Goal: Task Accomplishment & Management: Use online tool/utility

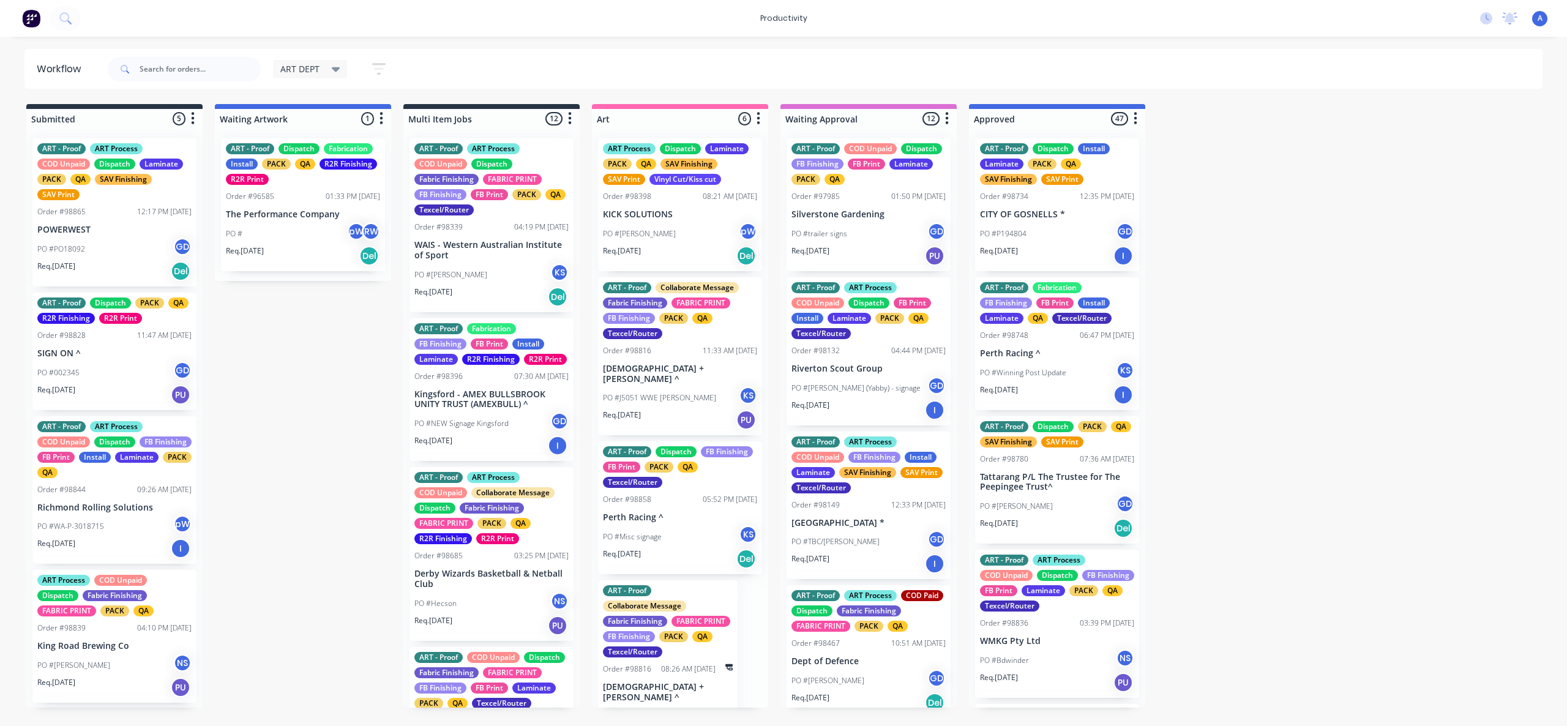
click at [187, 84] on div at bounding box center [184, 69] width 153 height 37
click at [187, 77] on input "text" at bounding box center [200, 69] width 121 height 24
click at [180, 74] on input "text" at bounding box center [200, 69] width 121 height 24
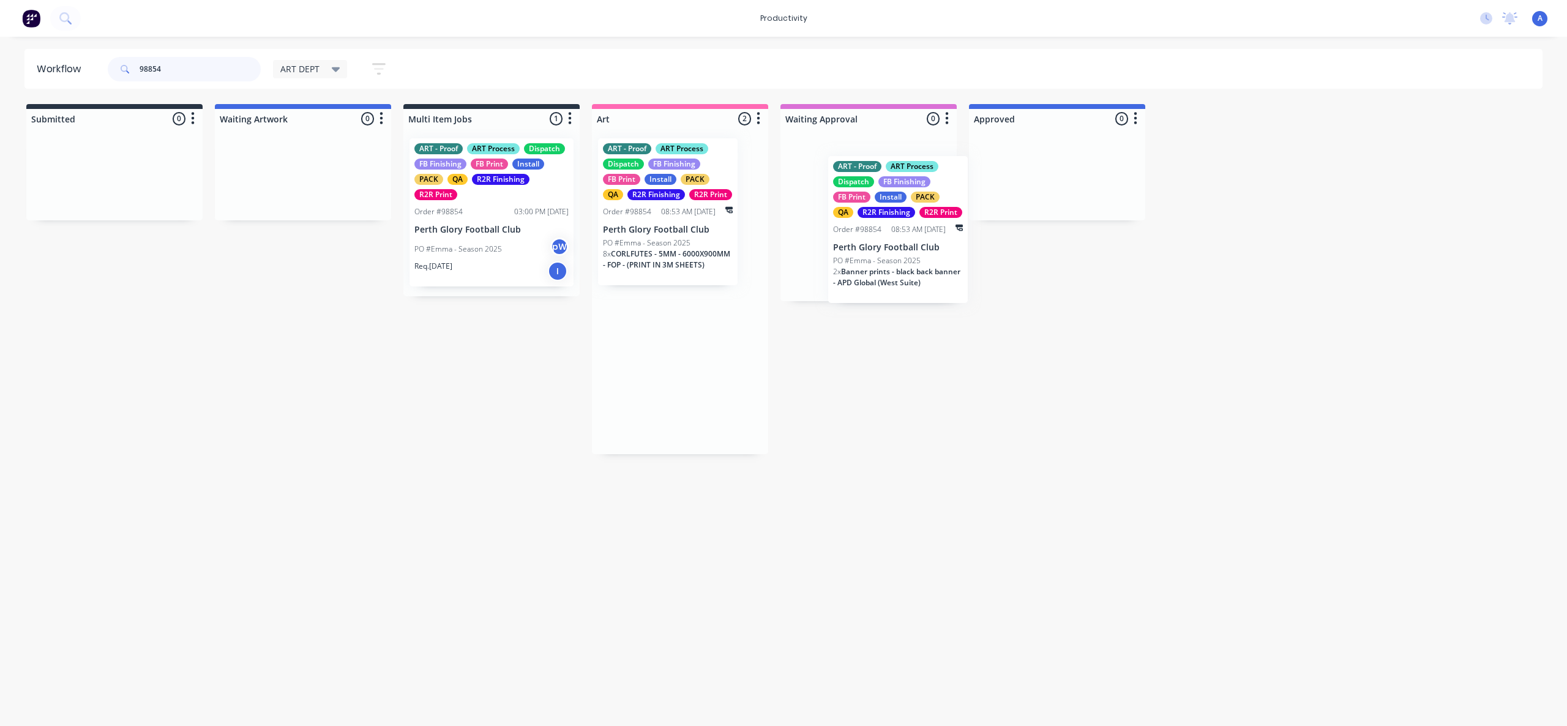
drag, startPoint x: 675, startPoint y: 249, endPoint x: 1096, endPoint y: 227, distance: 421.7
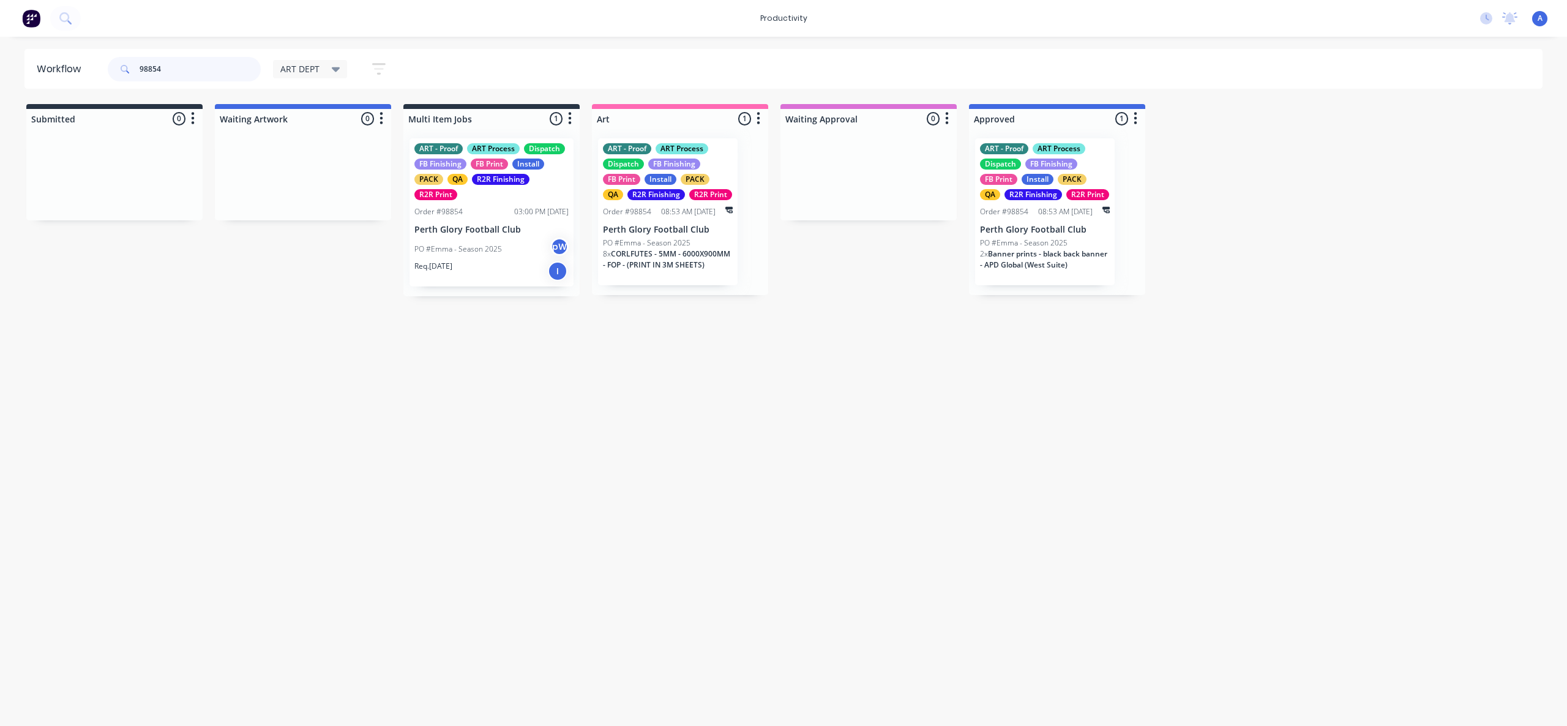
type input "98854"
click at [850, 349] on div "Workflow 98854 ART DEPT Save new view None edit ART DEPT (Default) edit Banner …" at bounding box center [783, 375] width 1567 height 652
click at [502, 235] on div "ART - Proof ART Process Dispatch FB Finishing FB Print Install PACK QA R2R Fini…" at bounding box center [491, 212] width 164 height 148
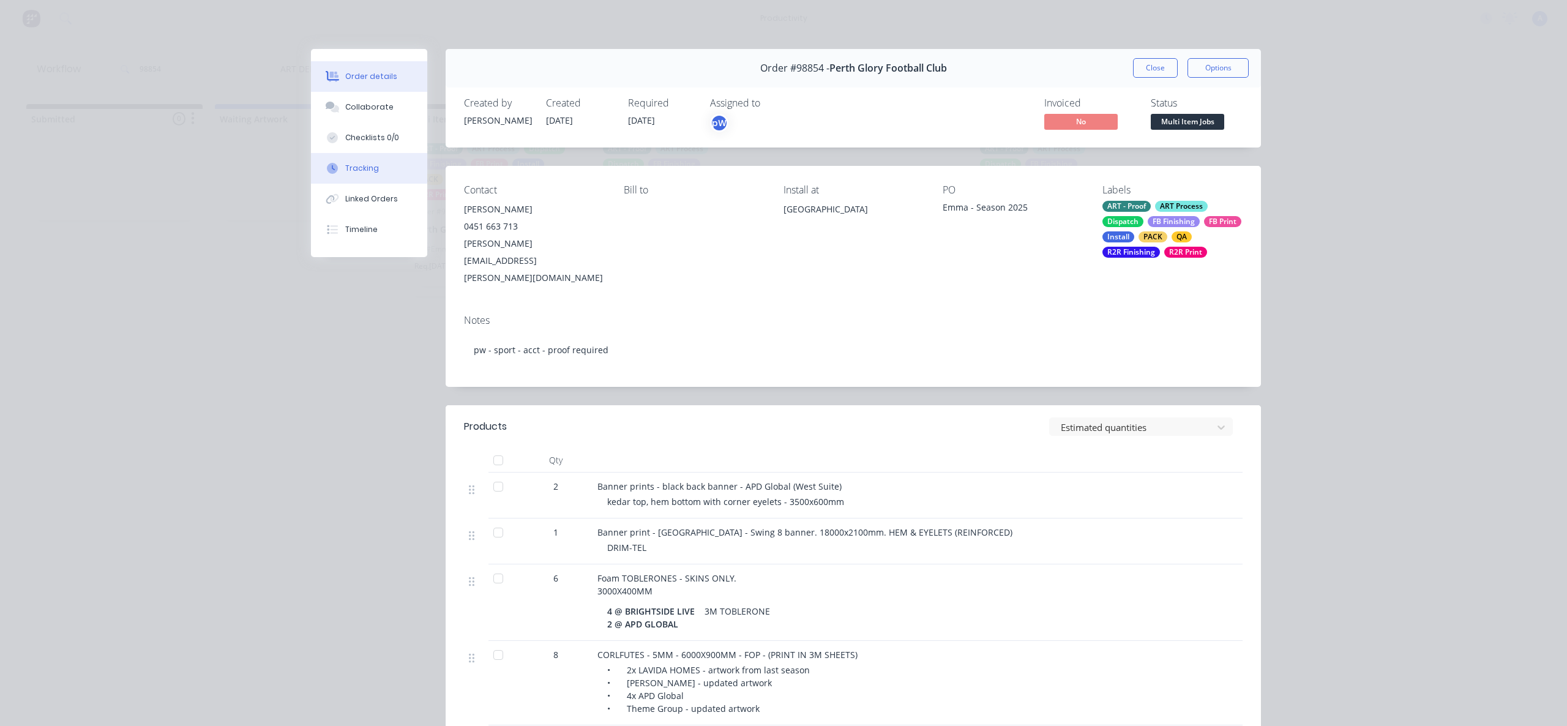
click at [361, 168] on div "Tracking" at bounding box center [362, 168] width 34 height 11
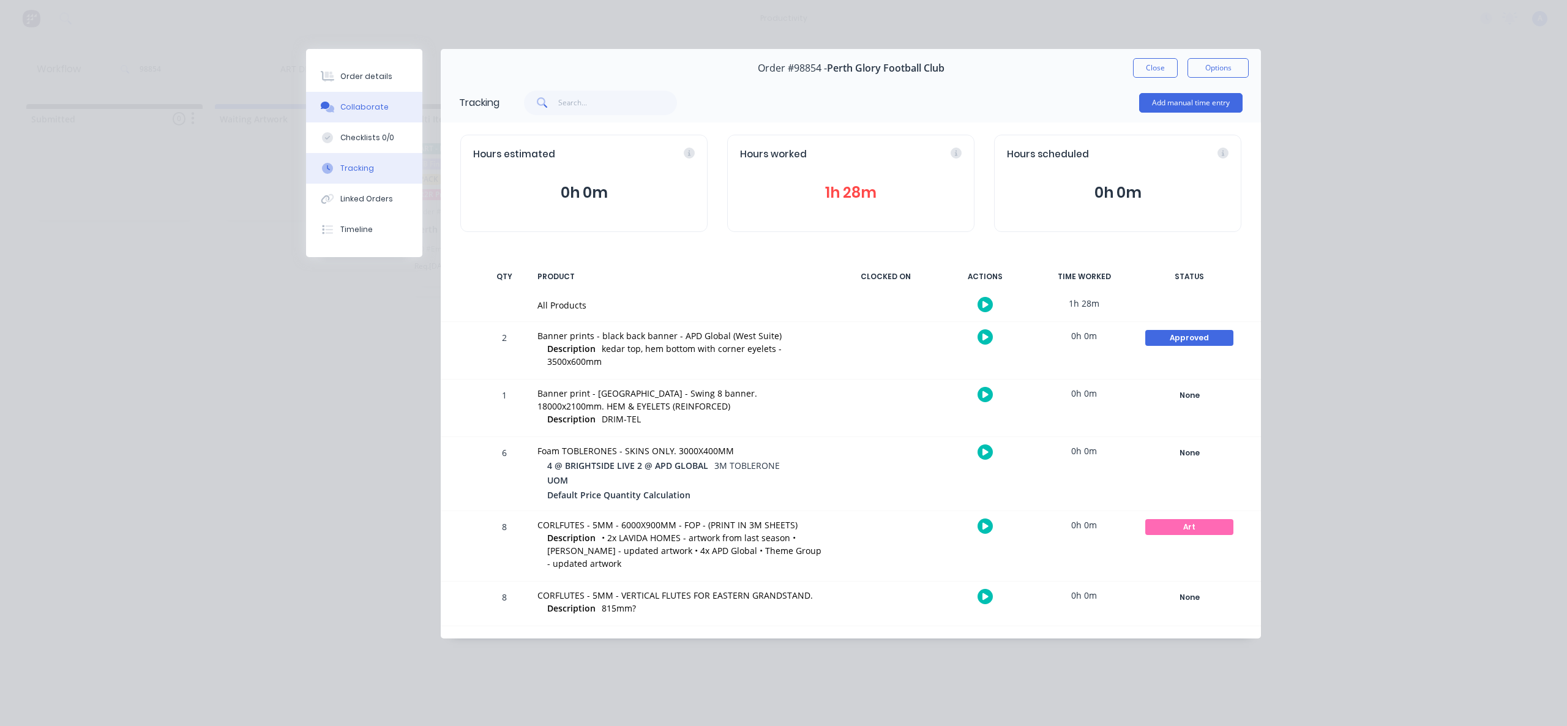
click at [368, 102] on div "Collaborate" at bounding box center [364, 107] width 48 height 11
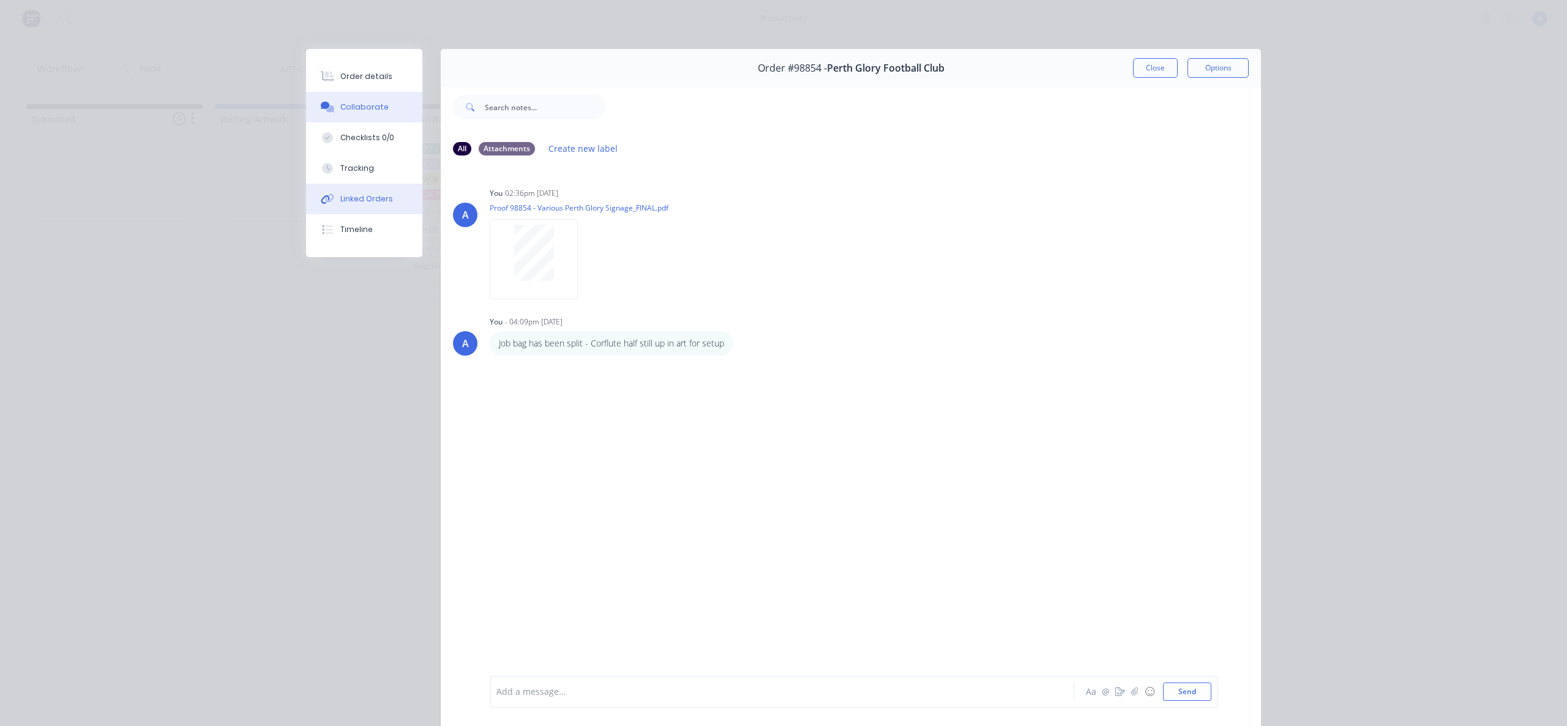
click at [363, 193] on div "Linked Orders" at bounding box center [366, 198] width 53 height 11
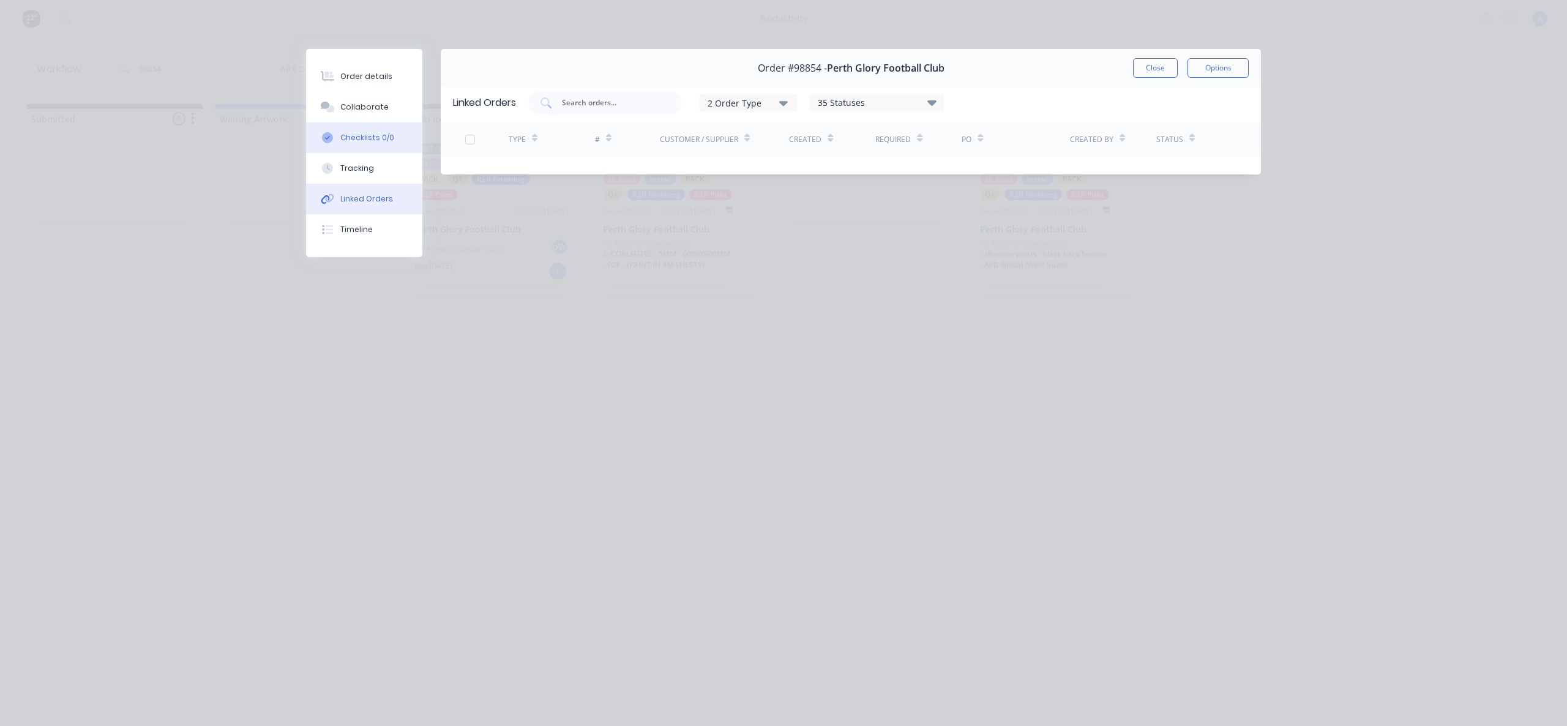
click at [357, 141] on div "Checklists 0/0" at bounding box center [367, 137] width 54 height 11
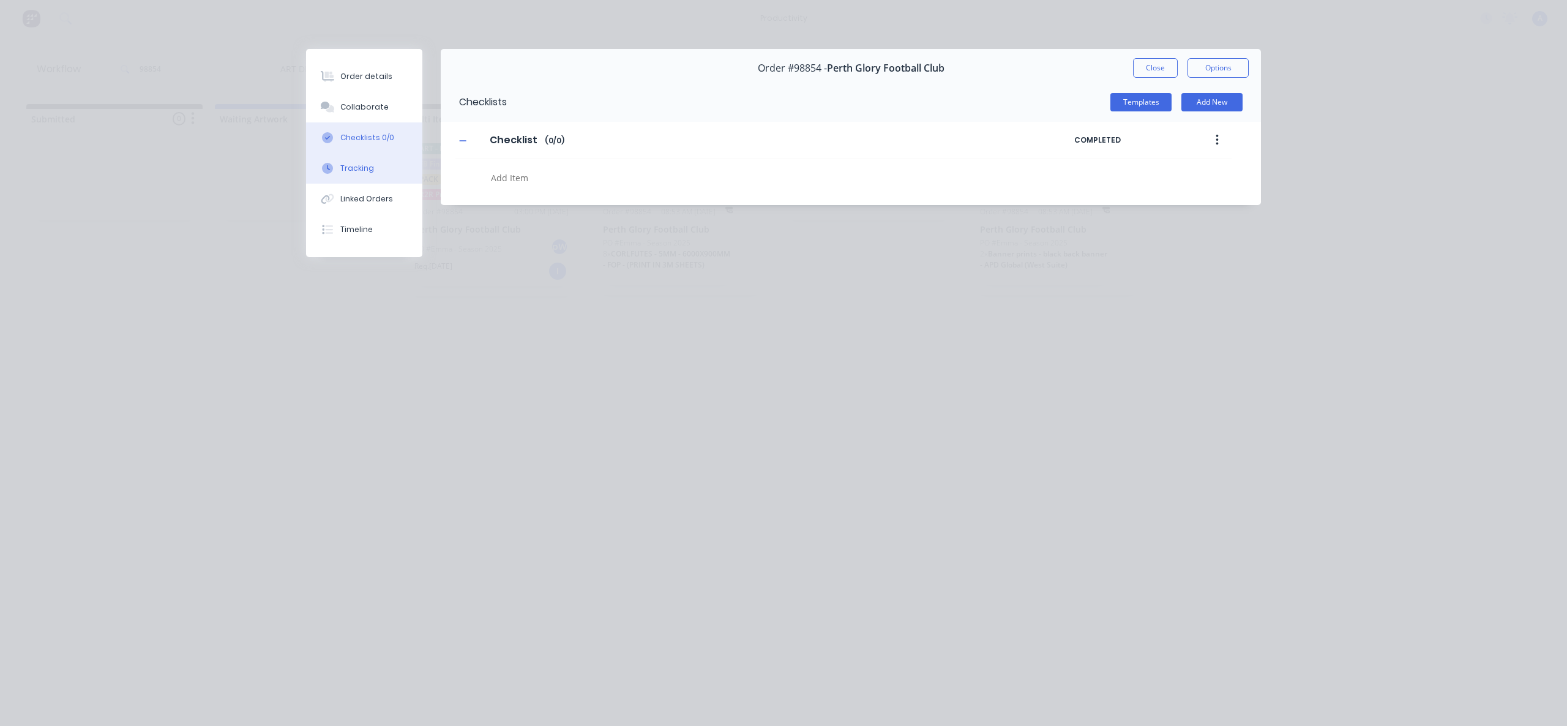
click at [357, 177] on button "Tracking" at bounding box center [364, 168] width 116 height 31
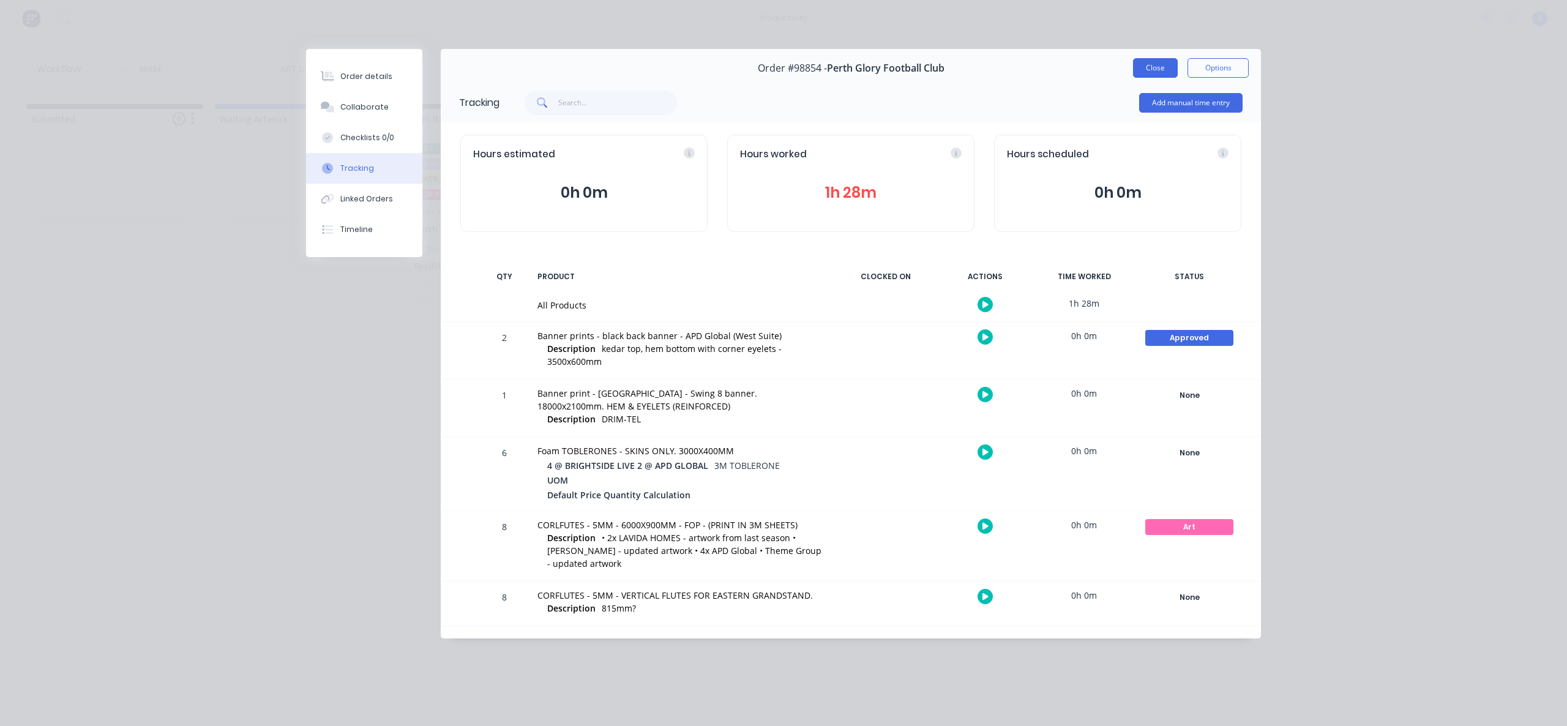
click at [1138, 65] on button "Close" at bounding box center [1155, 68] width 45 height 20
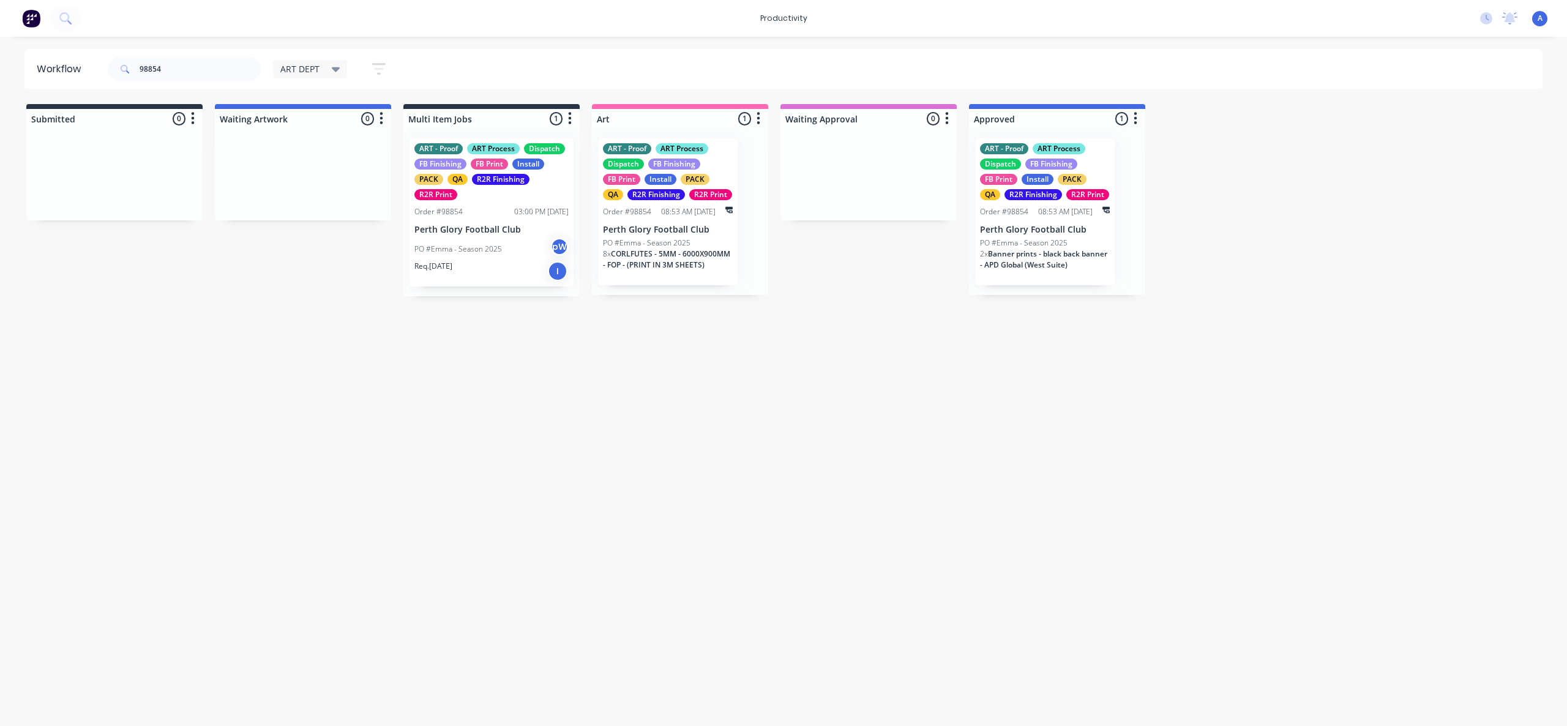
click at [1012, 502] on div "Workflow 98854 ART DEPT Save new view None edit ART DEPT (Default) edit Banner …" at bounding box center [783, 375] width 1567 height 652
click at [880, 457] on div "Workflow 98854 ART DEPT Save new view None edit ART DEPT (Default) edit Banner …" at bounding box center [783, 375] width 1567 height 652
click at [455, 260] on div "PO #Emma - Season 2025 pW" at bounding box center [491, 248] width 154 height 23
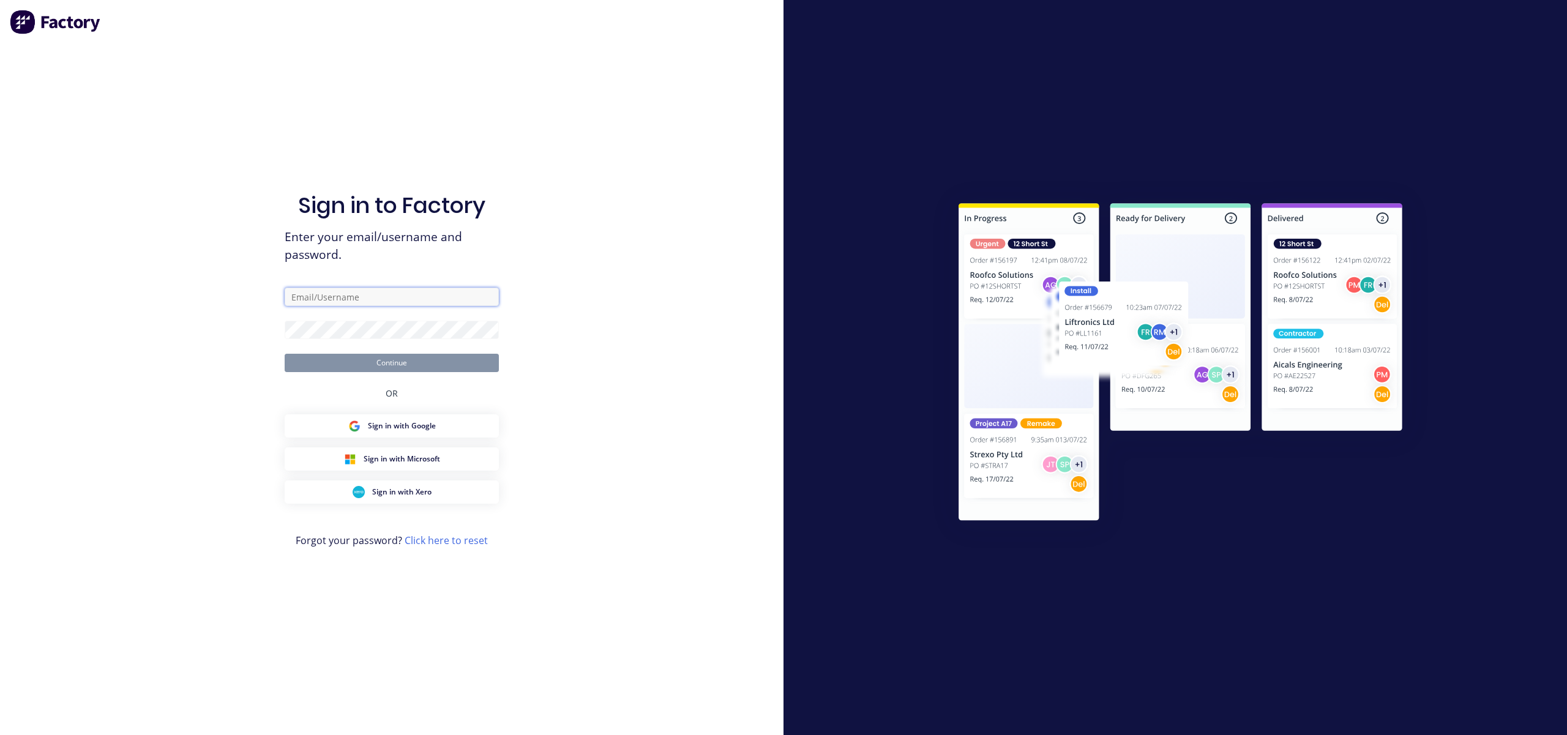
type input "[EMAIL_ADDRESS][DOMAIN_NAME]"
click at [425, 370] on button "Continue" at bounding box center [392, 363] width 214 height 18
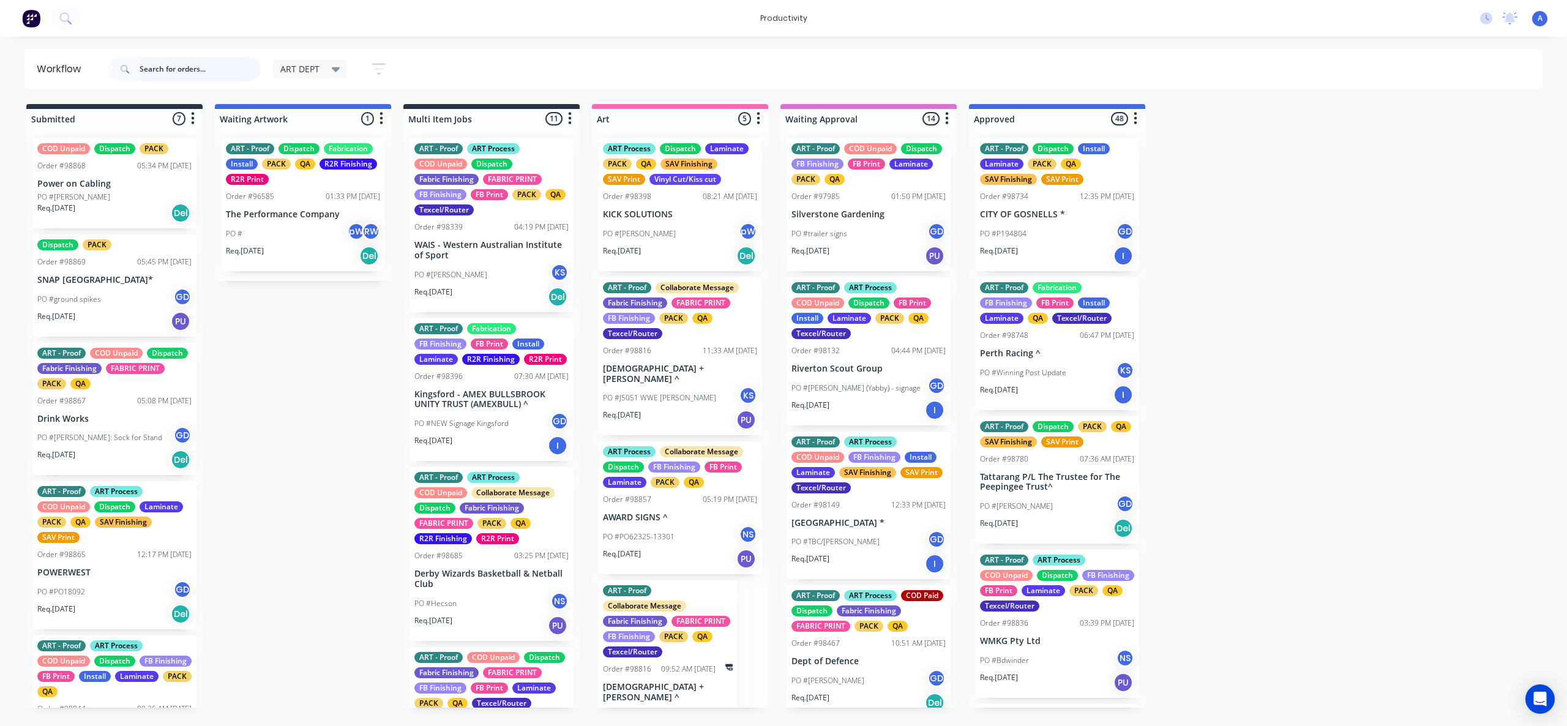
click at [192, 70] on input "text" at bounding box center [200, 69] width 121 height 24
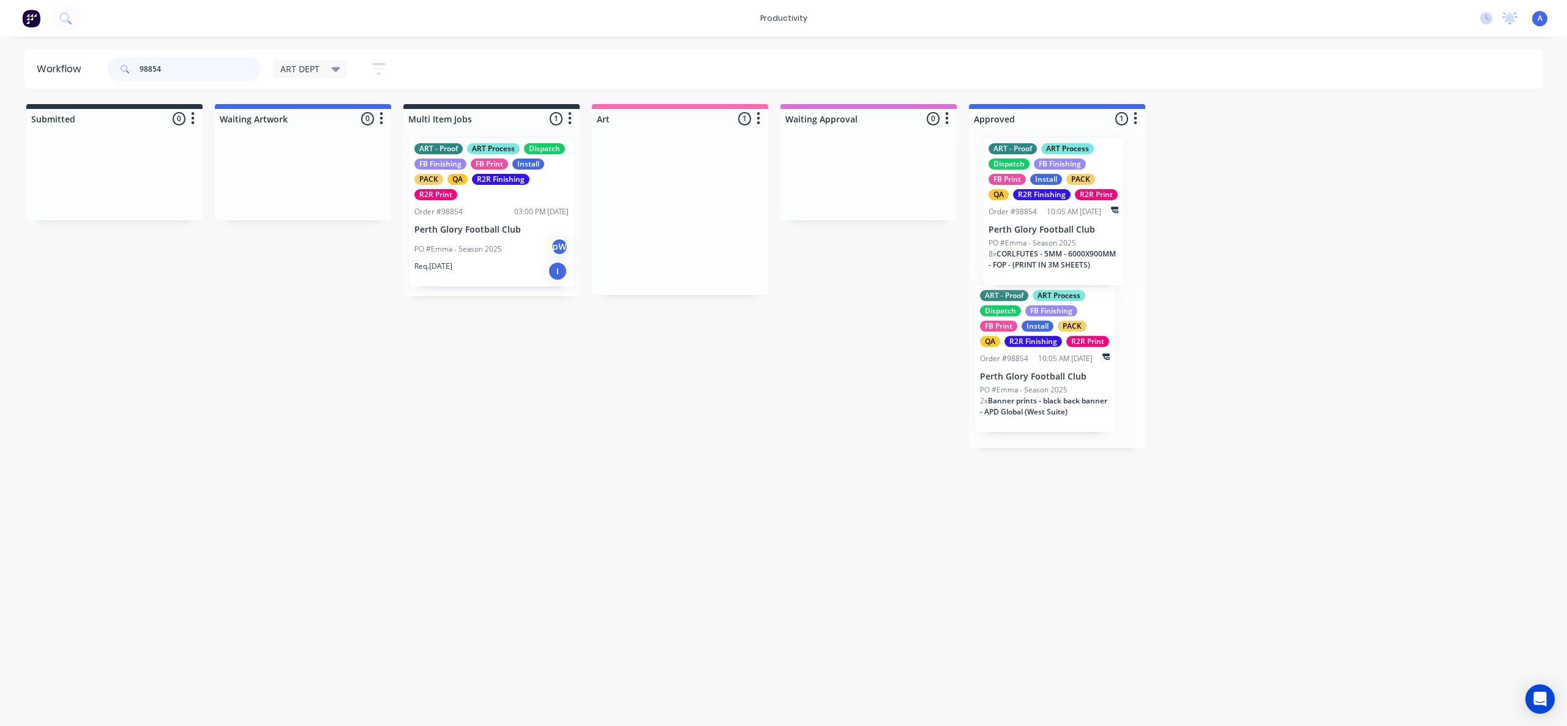
drag, startPoint x: 654, startPoint y: 255, endPoint x: 1040, endPoint y: 255, distance: 385.6
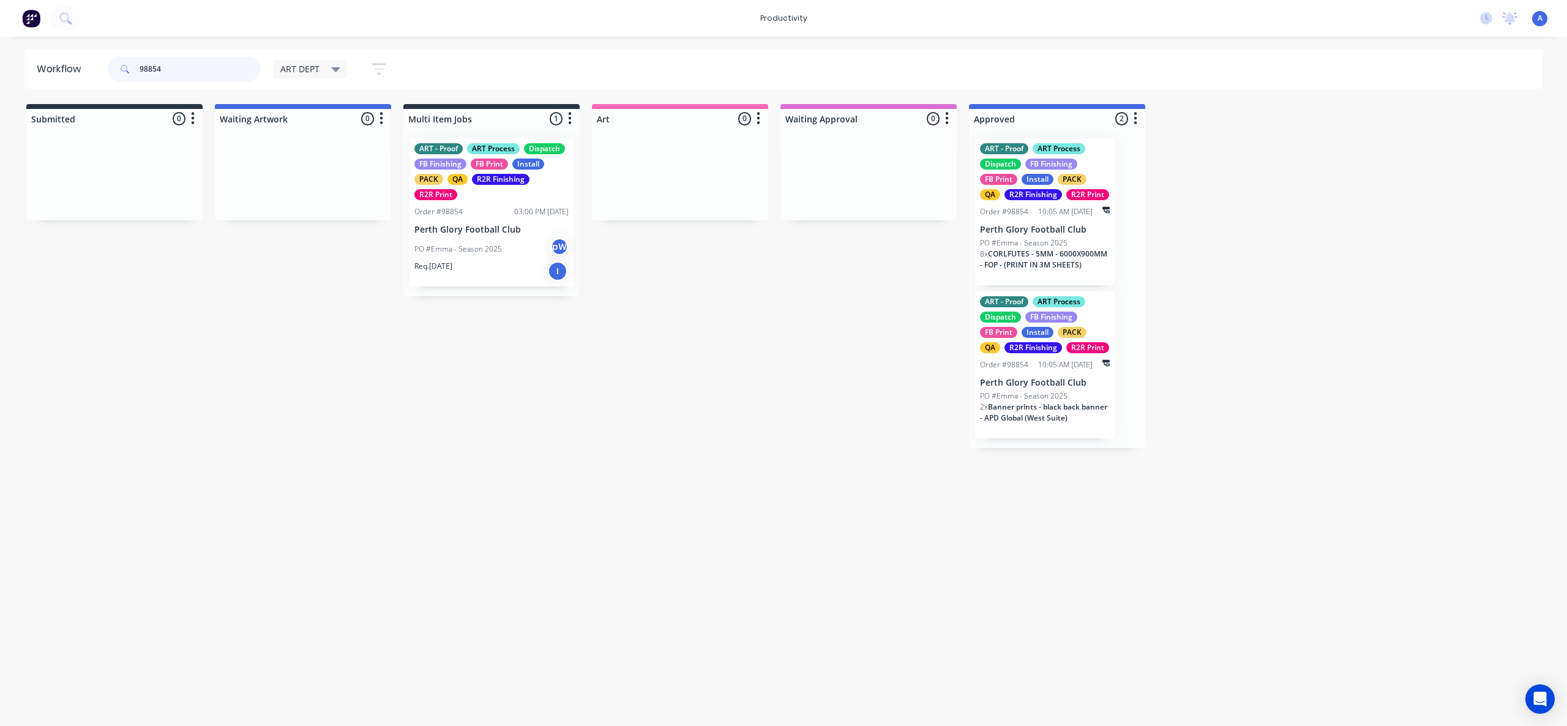
type input "98854"
click at [506, 225] on p "Perth Glory Football Club" at bounding box center [491, 230] width 154 height 10
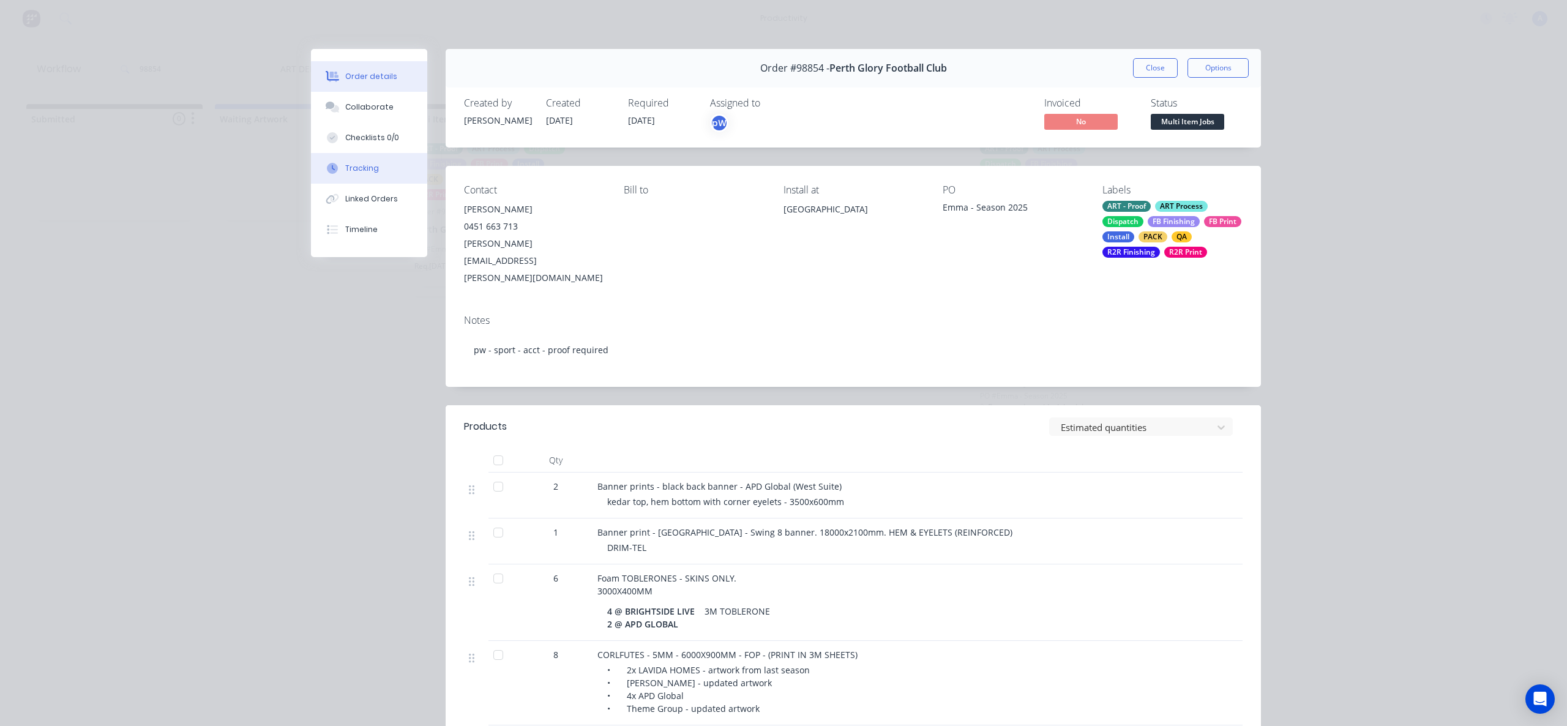
click at [363, 166] on div "Tracking" at bounding box center [362, 168] width 34 height 11
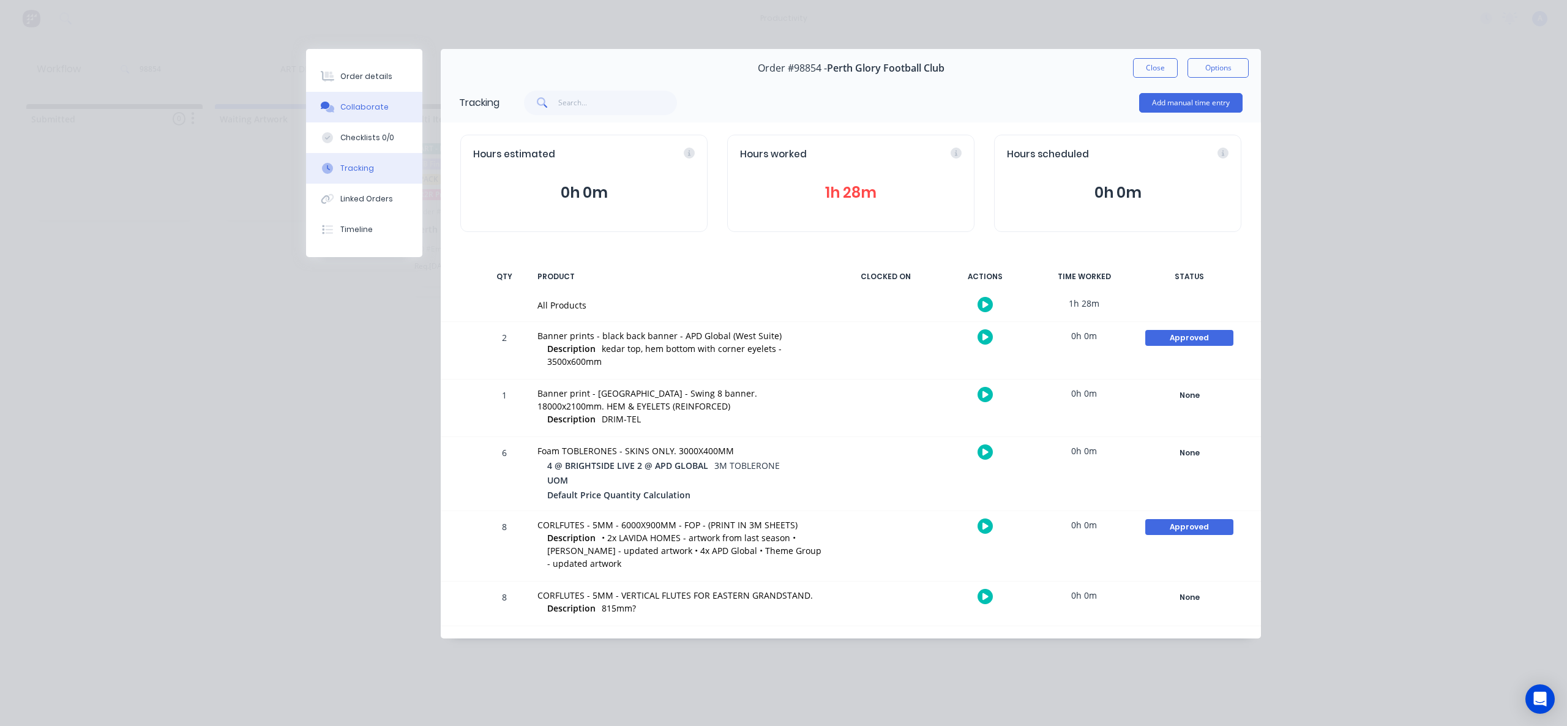
click at [378, 110] on div "Collaborate" at bounding box center [364, 107] width 48 height 11
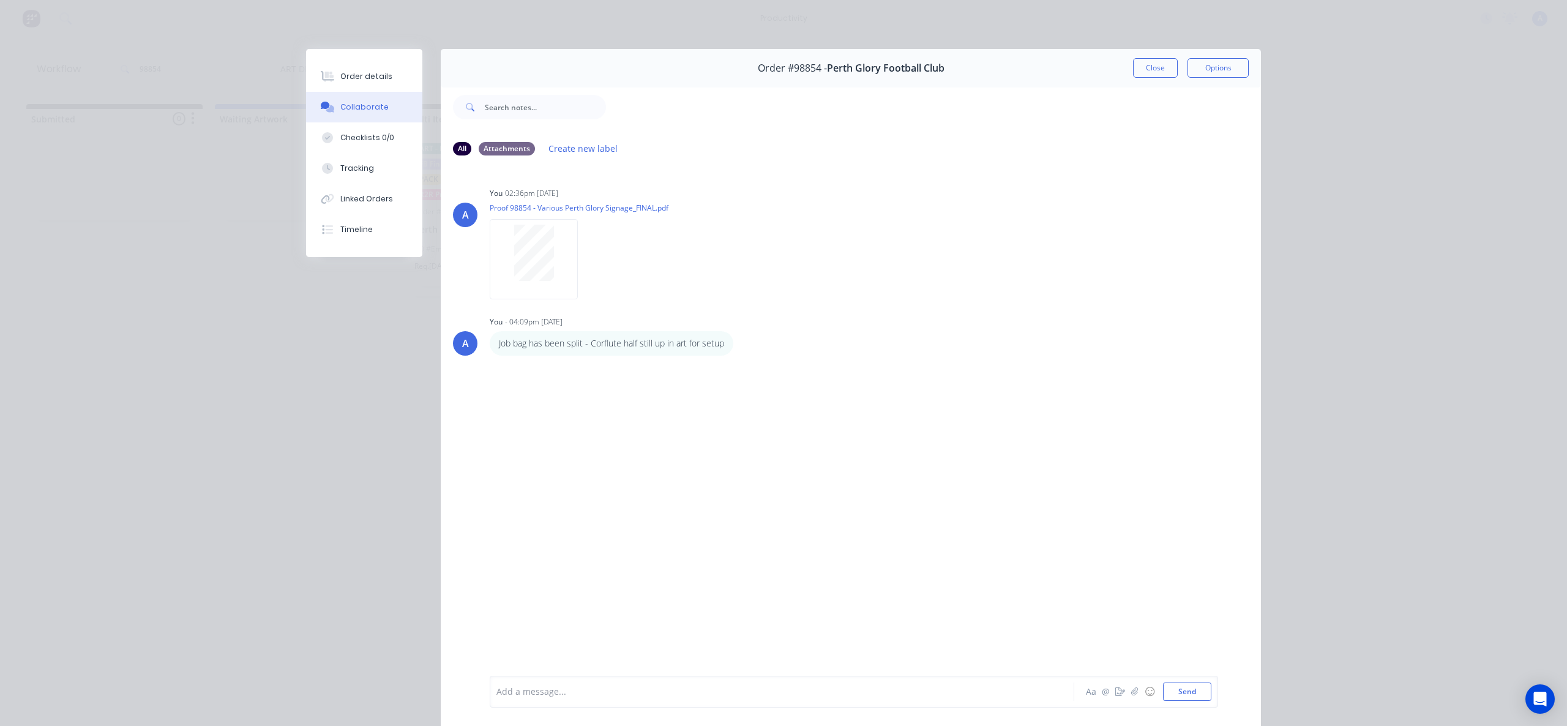
click at [665, 679] on div "Add a message... Aa @ ☺ Send" at bounding box center [854, 692] width 728 height 32
click at [672, 690] on div at bounding box center [765, 692] width 536 height 13
click at [370, 174] on button "Tracking" at bounding box center [364, 168] width 116 height 31
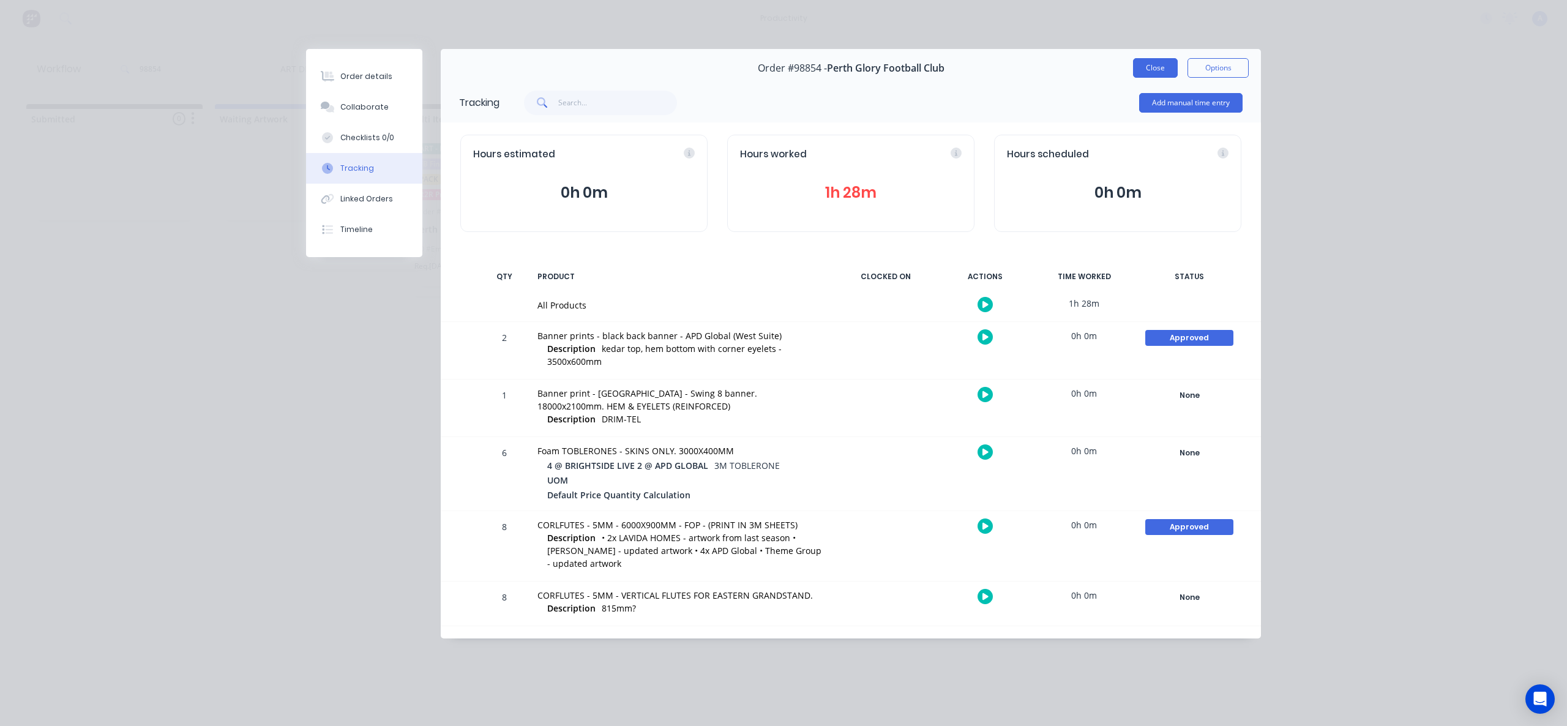
click at [1139, 72] on button "Close" at bounding box center [1155, 68] width 45 height 20
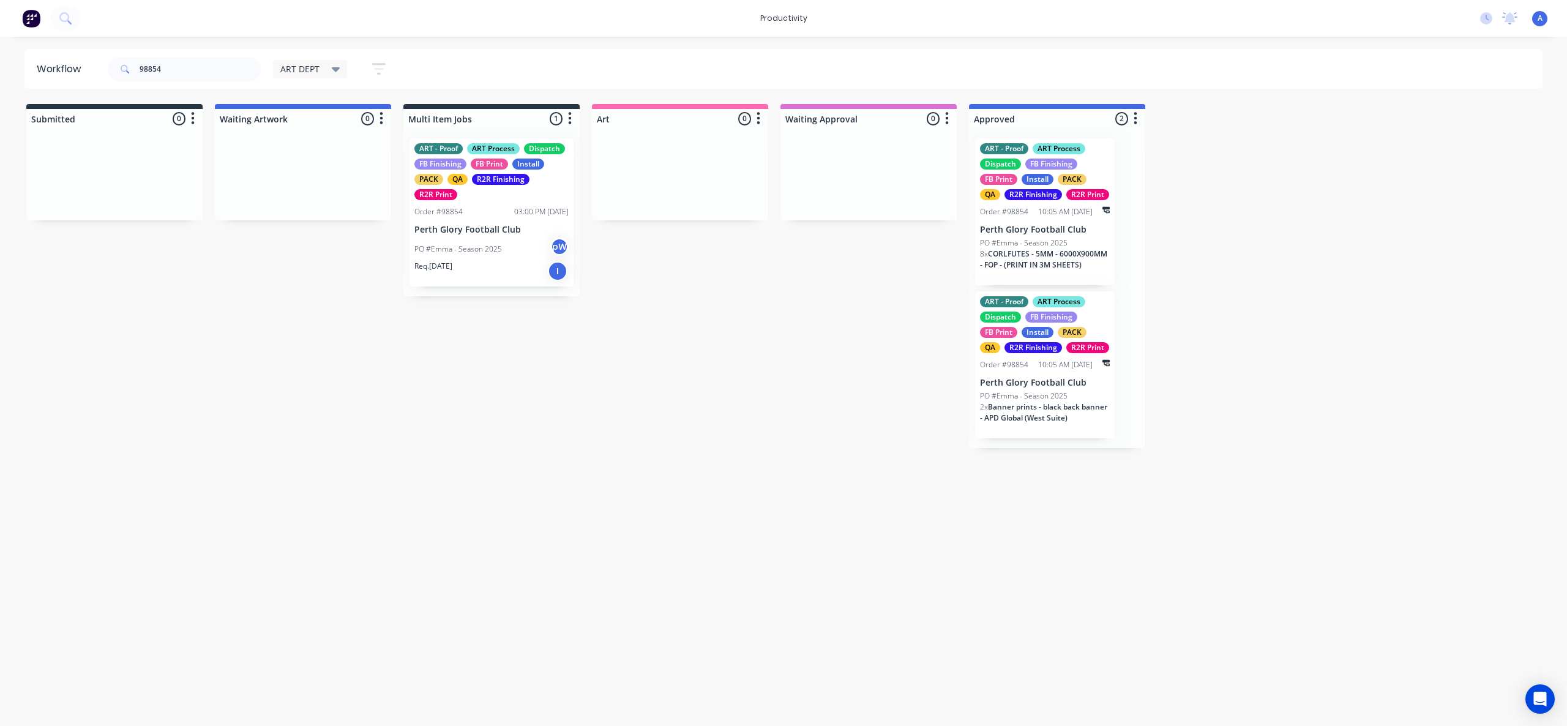
click at [193, 67] on input "98854" at bounding box center [200, 69] width 121 height 24
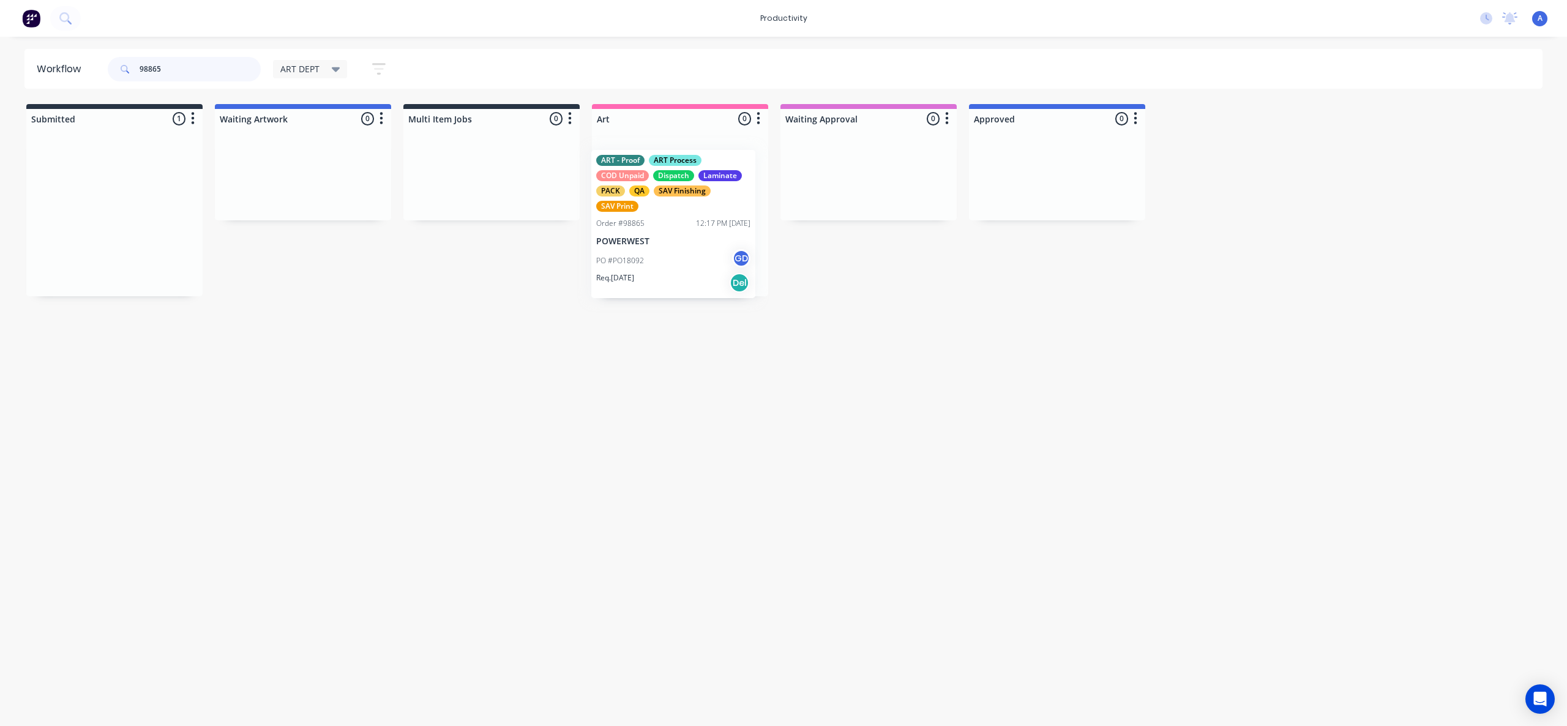
drag, startPoint x: 141, startPoint y: 244, endPoint x: 731, endPoint y: 247, distance: 590.7
type input "98865"
click at [690, 248] on div "PO #PO18092 GD" at bounding box center [680, 248] width 154 height 23
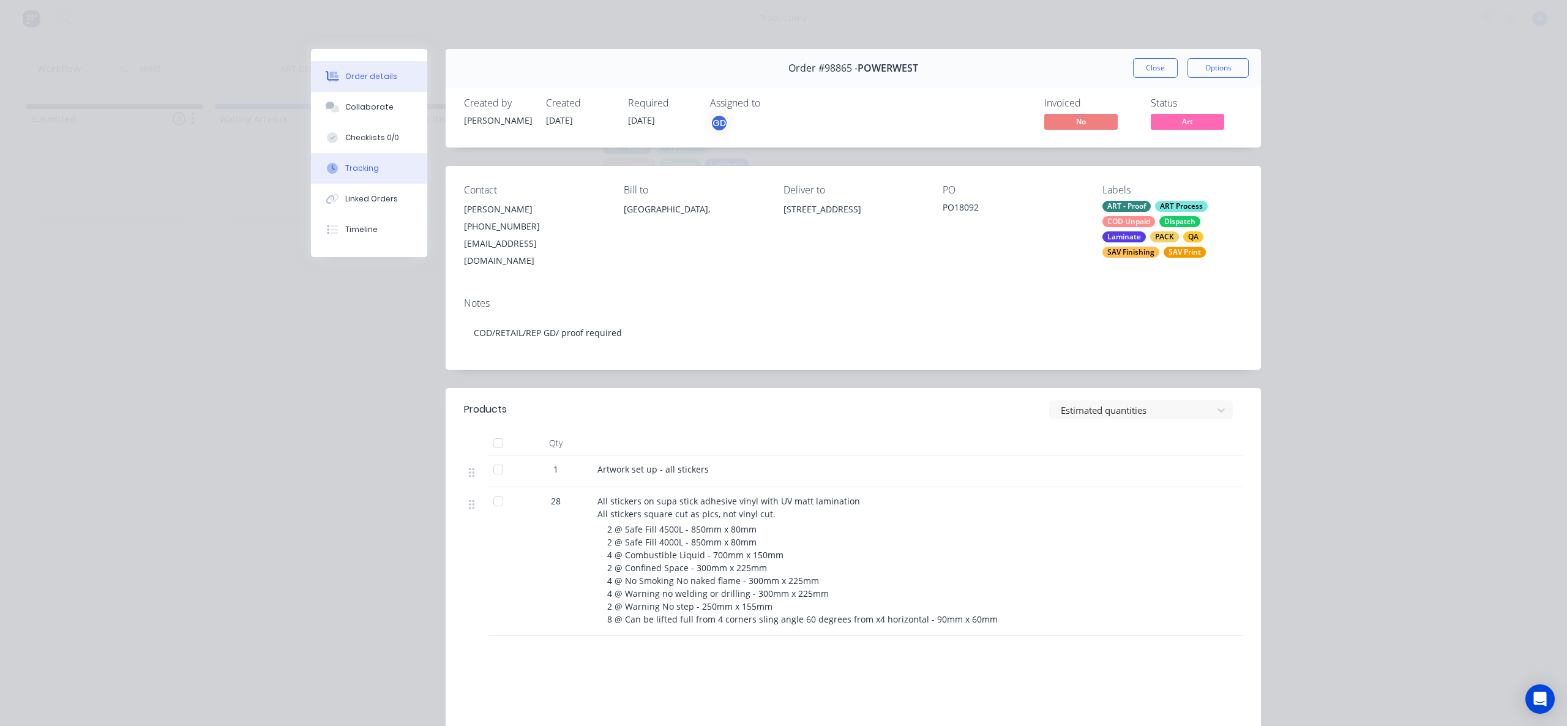
click at [353, 178] on button "Tracking" at bounding box center [369, 168] width 116 height 31
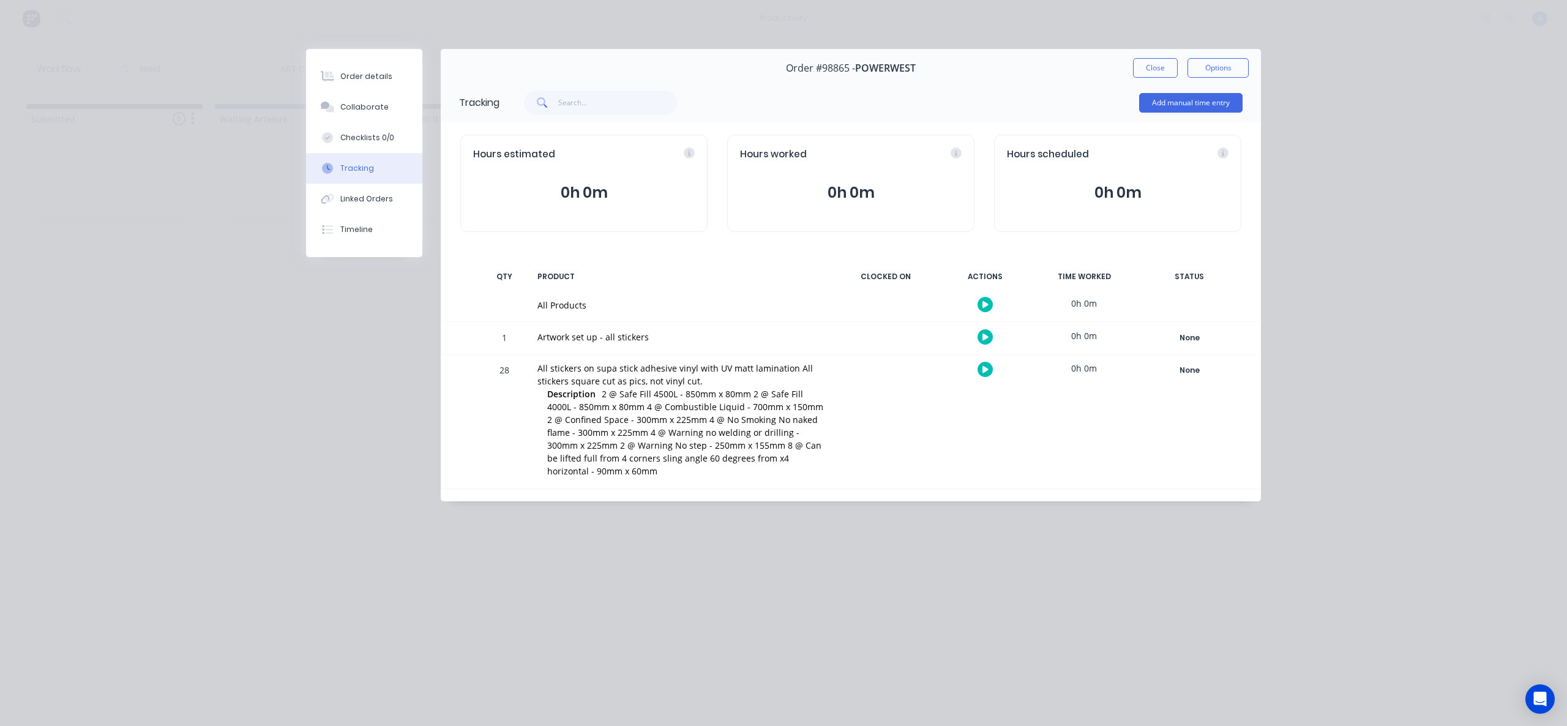
click at [985, 312] on button "button" at bounding box center [985, 304] width 15 height 15
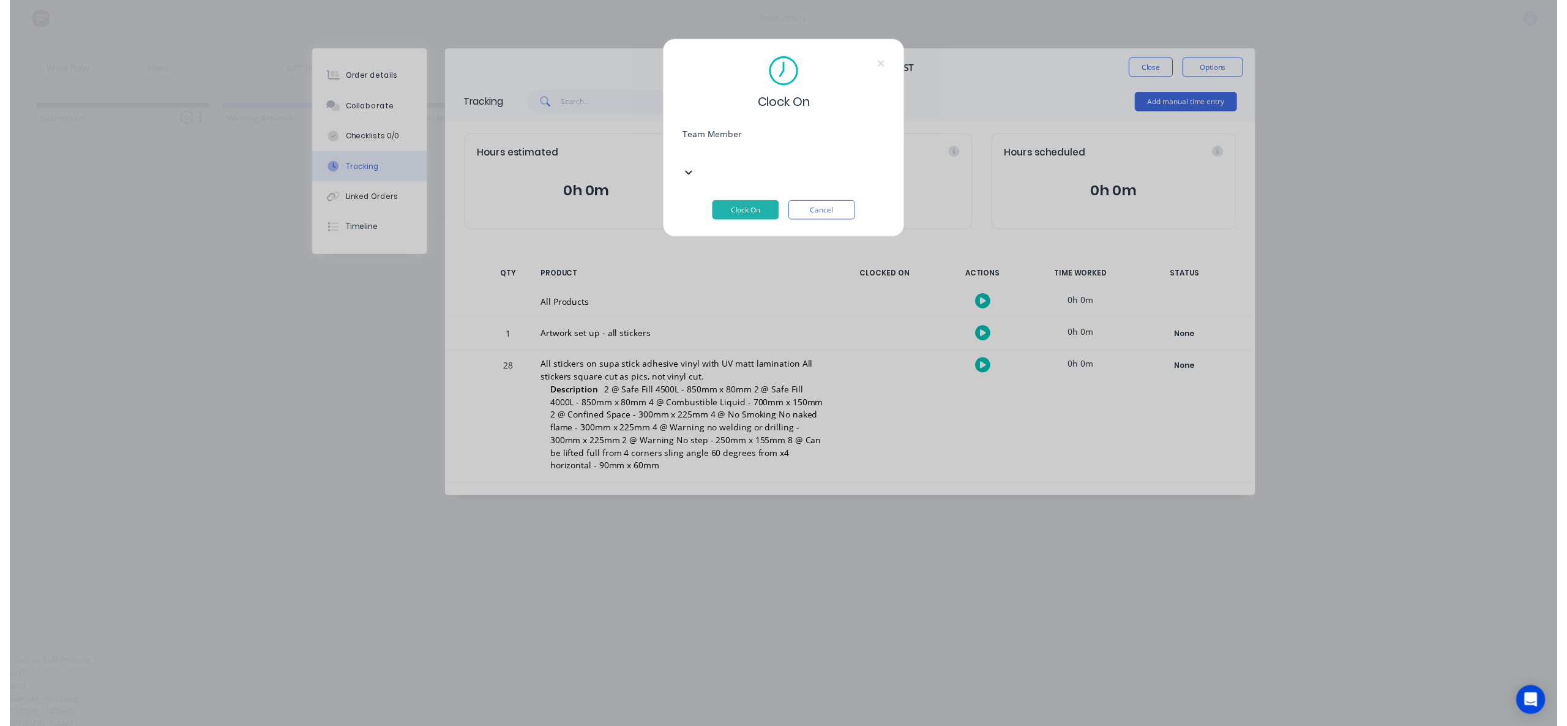
scroll to position [315, 0]
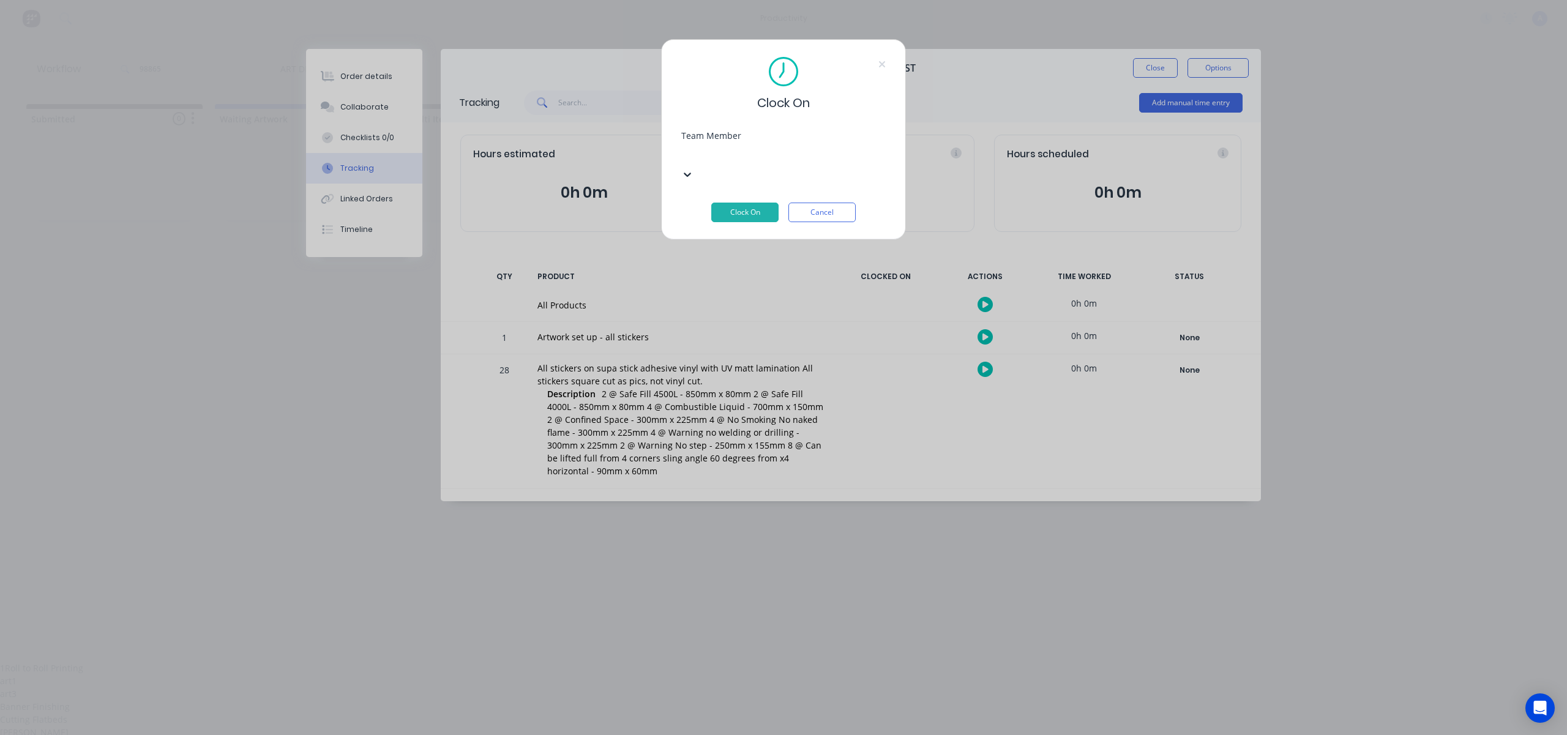
click at [758, 203] on button "Clock On" at bounding box center [744, 213] width 67 height 20
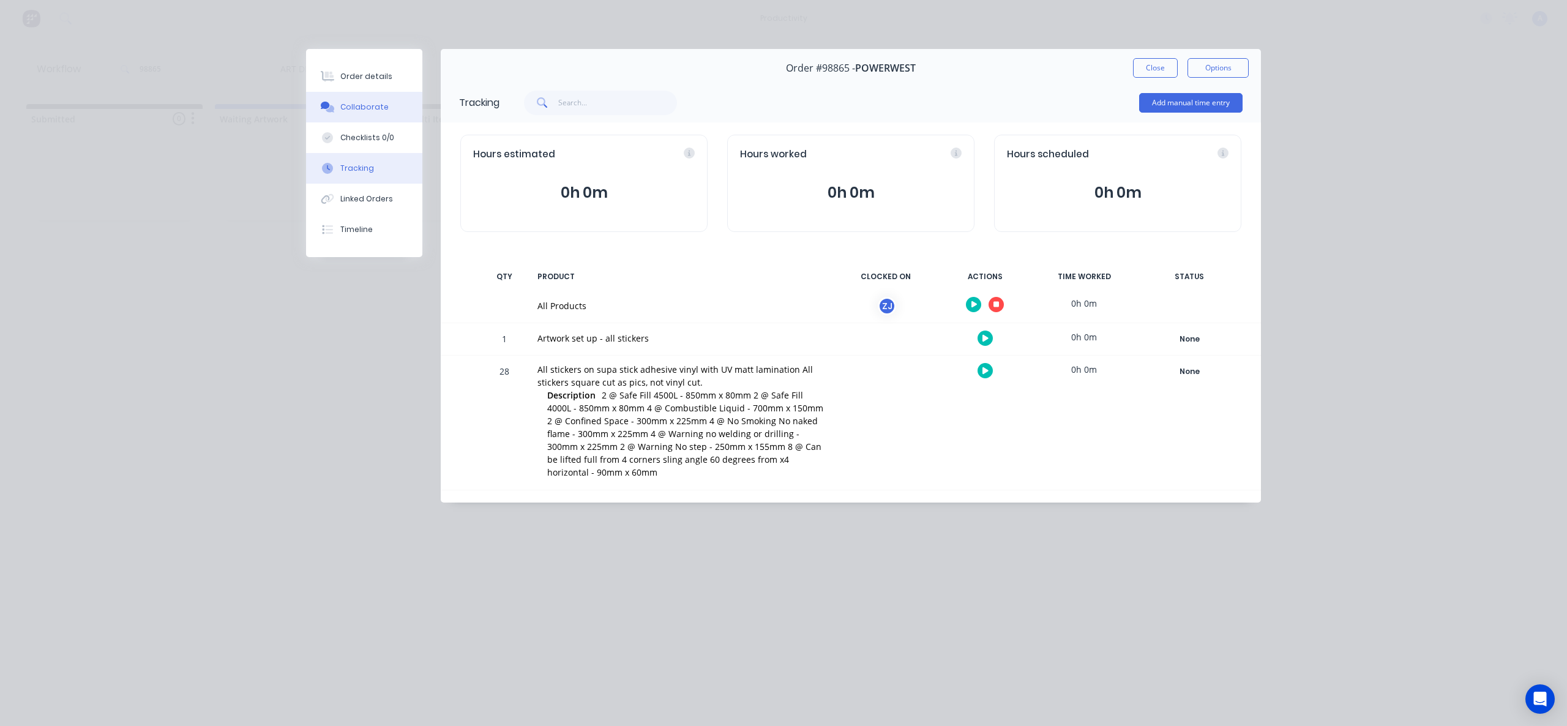
click at [327, 97] on button "Collaborate" at bounding box center [364, 107] width 116 height 31
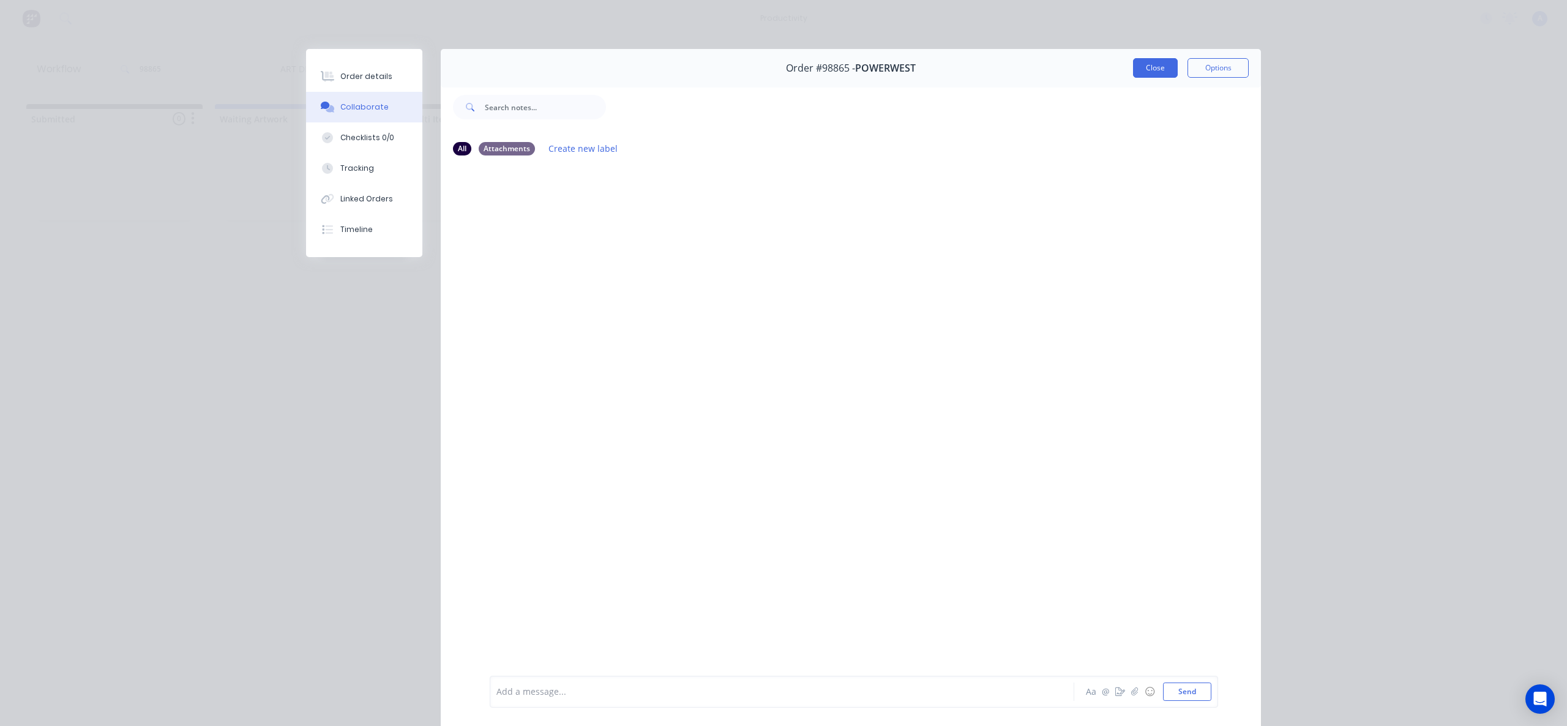
click at [1141, 68] on button "Close" at bounding box center [1155, 68] width 45 height 20
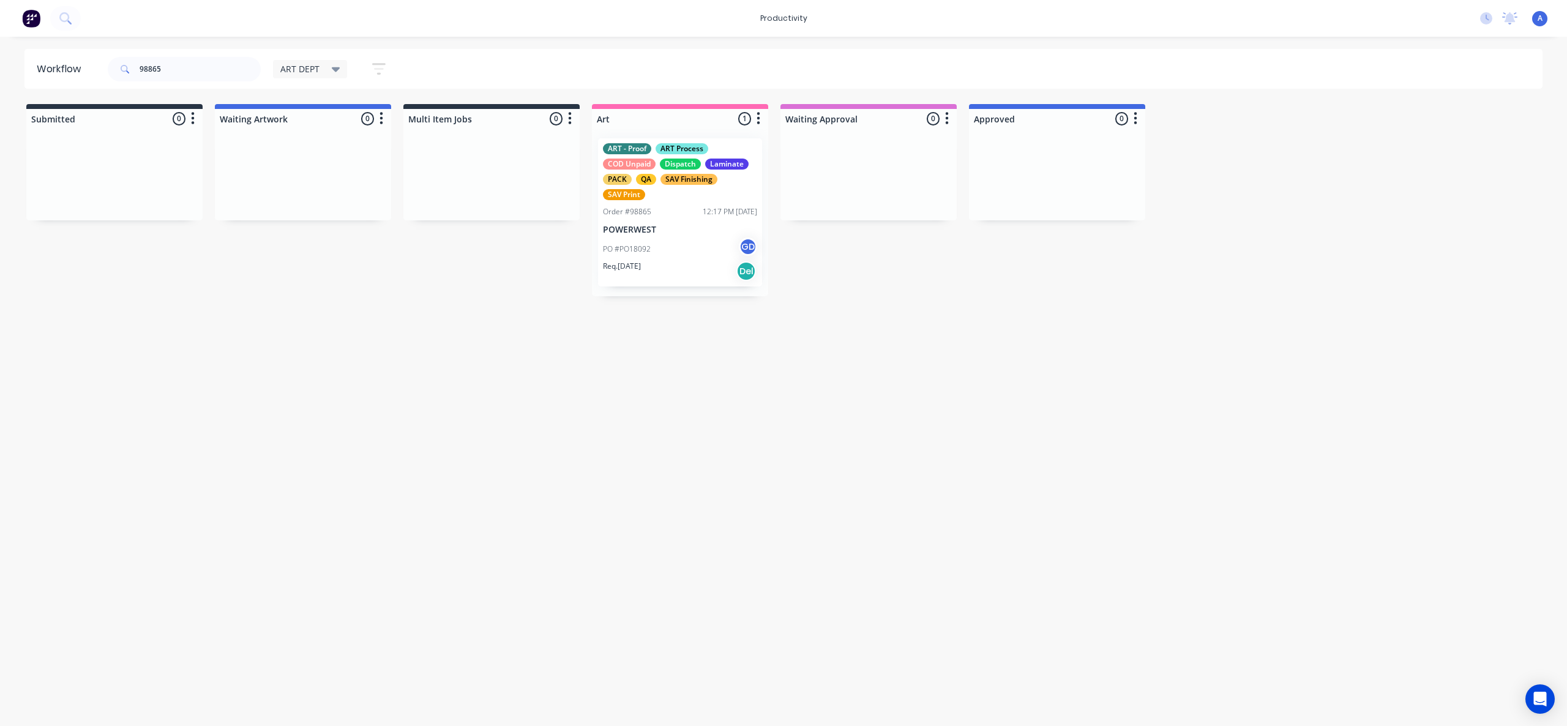
click at [1135, 458] on div "Workflow 98865 ART DEPT Save new view None edit ART DEPT (Default) edit Banner …" at bounding box center [783, 375] width 1567 height 652
click at [624, 238] on div "PO #PO18092 GD" at bounding box center [680, 248] width 154 height 23
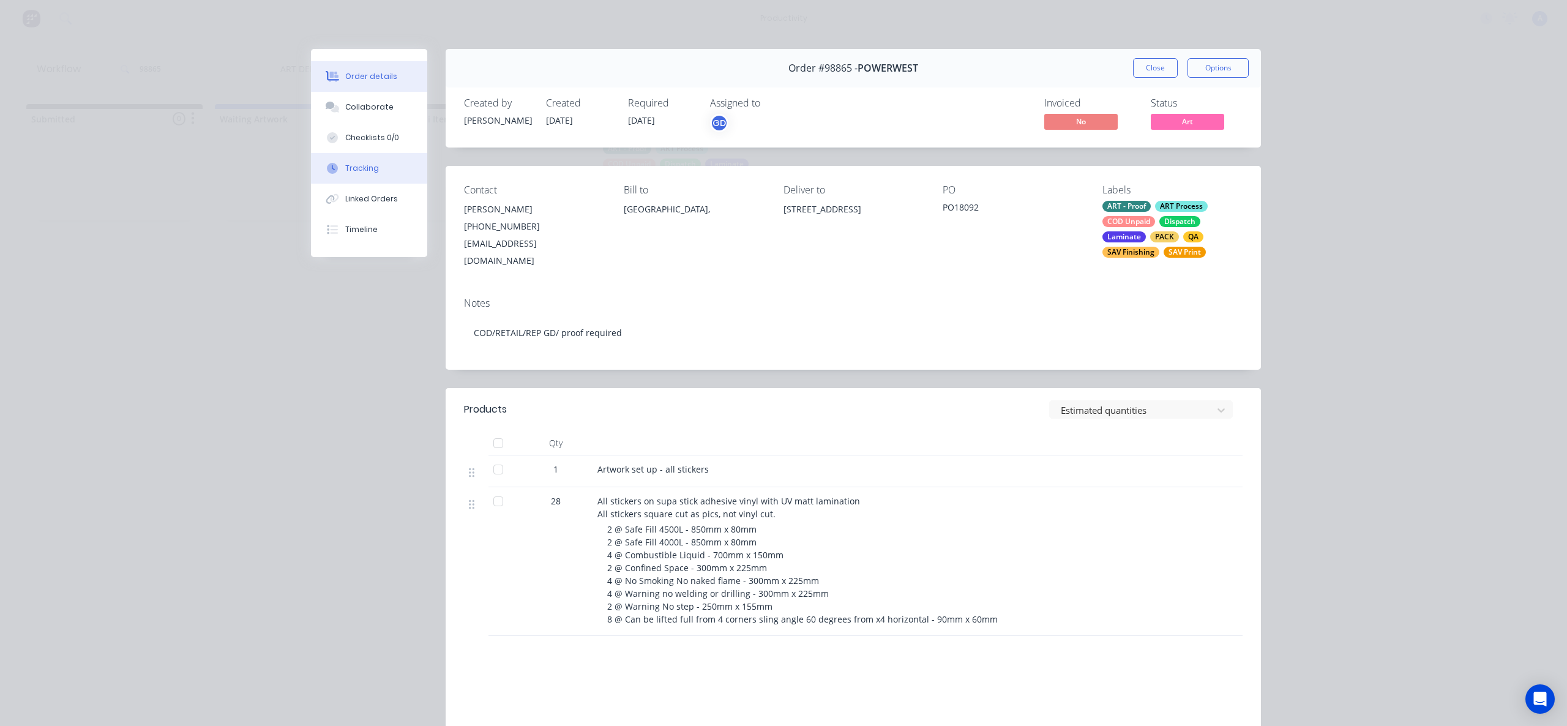
click at [345, 174] on button "Tracking" at bounding box center [369, 168] width 116 height 31
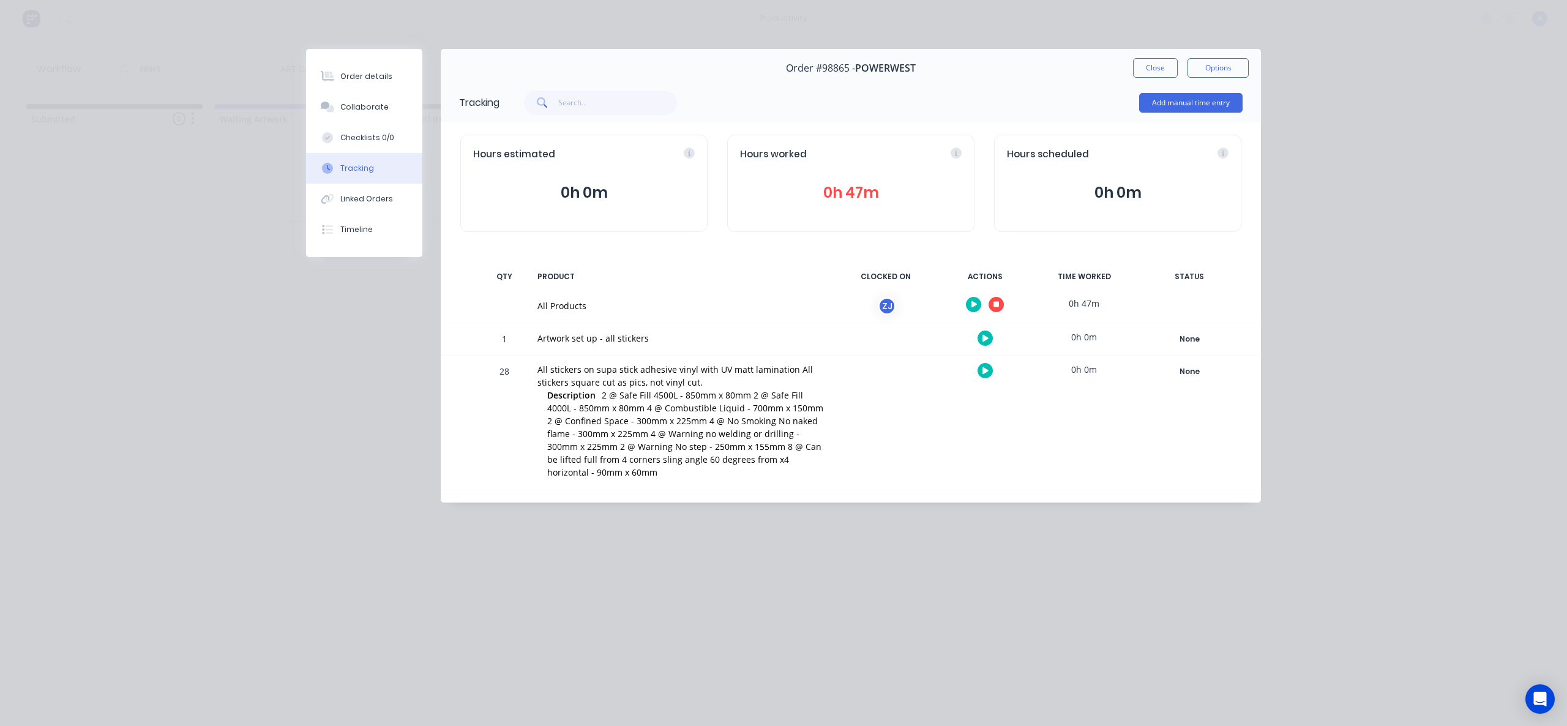
click at [1002, 308] on button "button" at bounding box center [996, 304] width 15 height 15
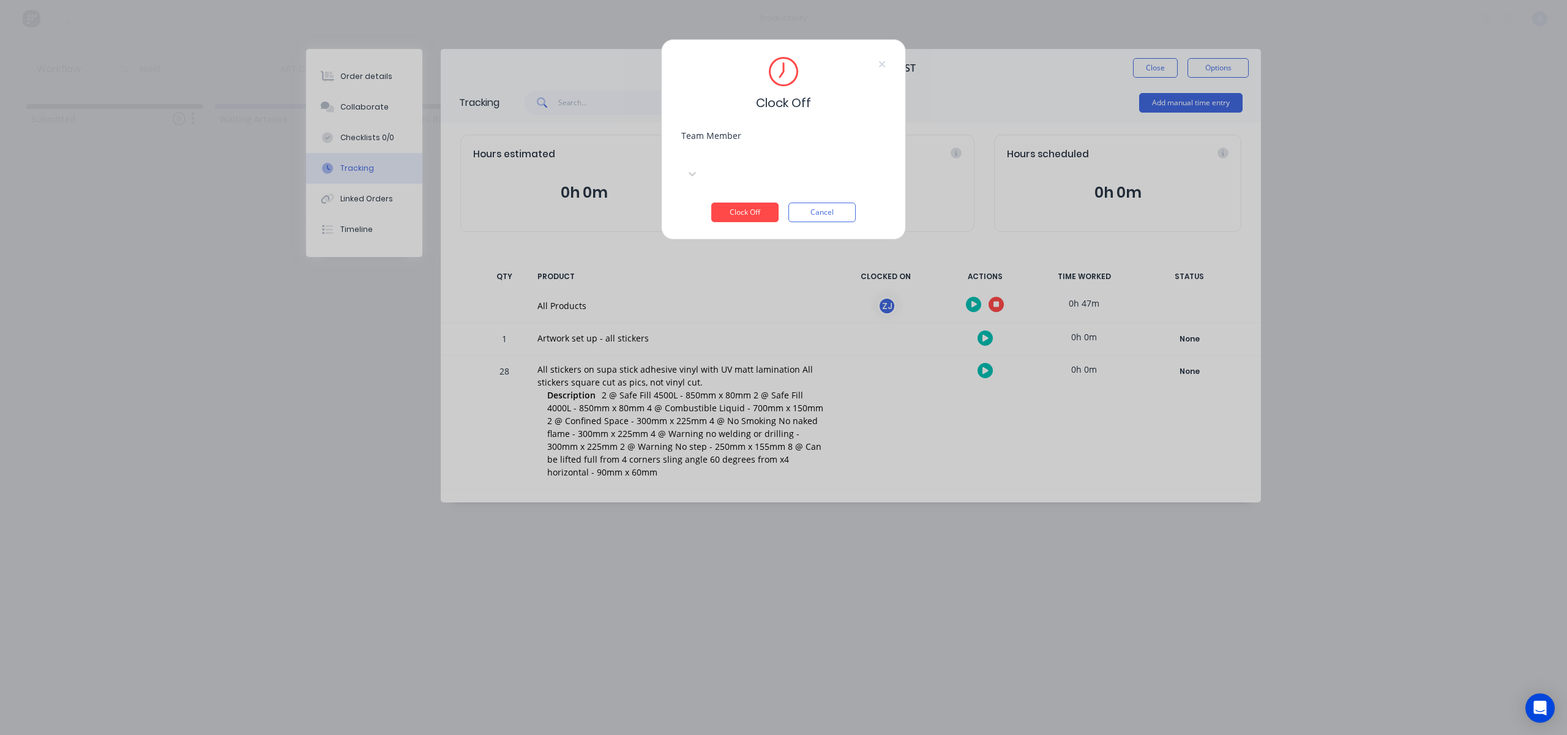
click at [793, 161] on div at bounding box center [773, 153] width 176 height 15
click at [762, 662] on div "[PERSON_NAME]" at bounding box center [783, 668] width 1567 height 13
click at [760, 203] on button "Clock Off" at bounding box center [744, 213] width 67 height 20
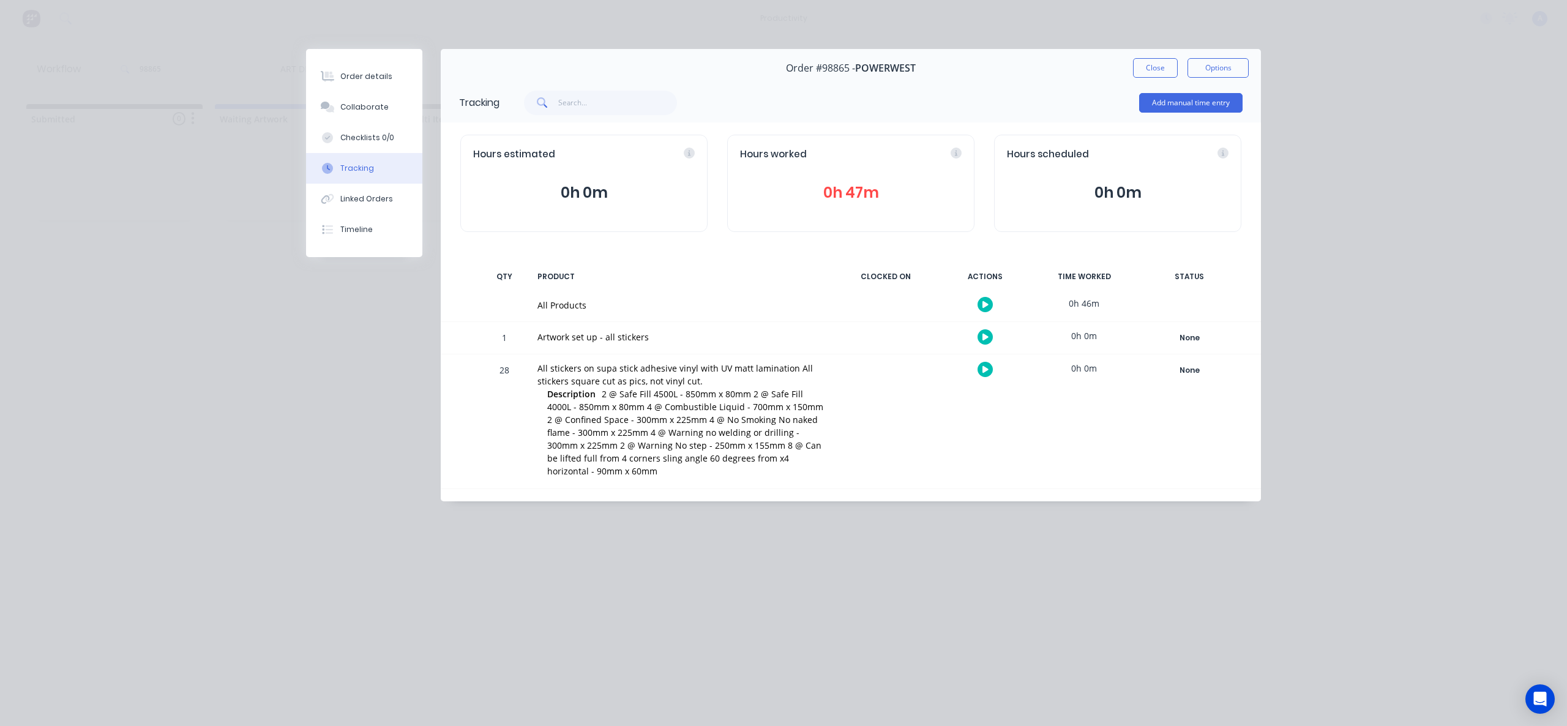
click at [1140, 66] on button "Close" at bounding box center [1155, 68] width 45 height 20
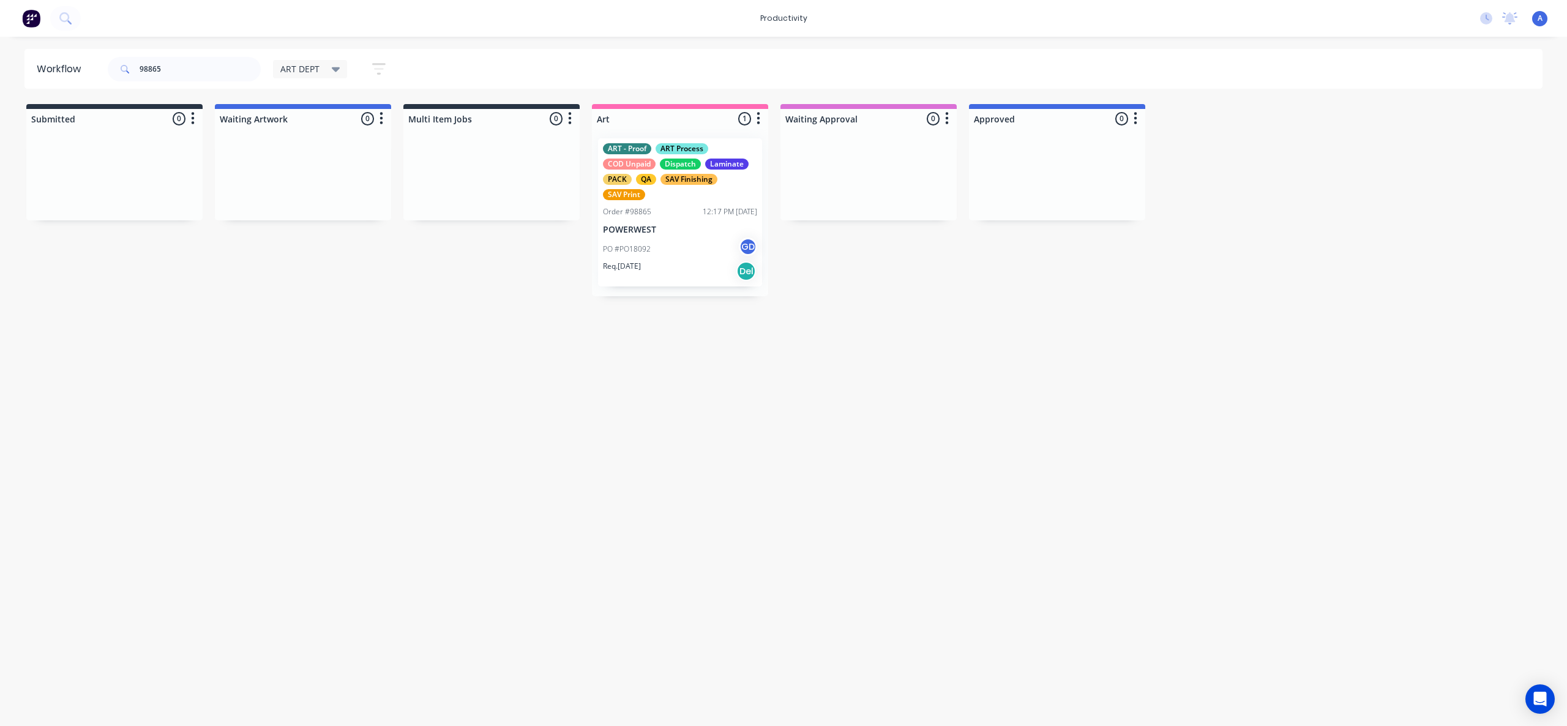
click at [721, 439] on div "Workflow 98865 ART DEPT Save new view None edit ART DEPT (Default) edit Banner …" at bounding box center [783, 375] width 1567 height 652
